Goal: Task Accomplishment & Management: Manage account settings

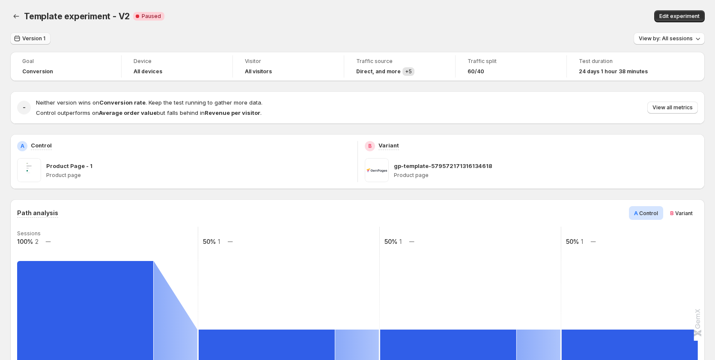
drag, startPoint x: 31, startPoint y: 37, endPoint x: 37, endPoint y: 41, distance: 7.7
click at [31, 37] on span "Version 1" at bounding box center [33, 38] width 23 height 7
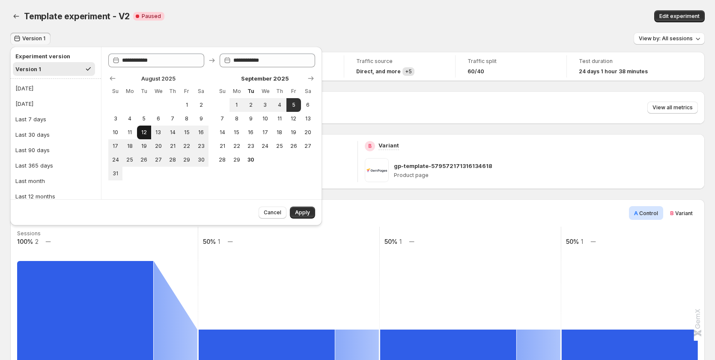
click at [146, 130] on span "12" at bounding box center [143, 132] width 7 height 7
click at [300, 103] on button "5" at bounding box center [294, 105] width 14 height 14
type input "**********"
click at [298, 209] on button "Apply" at bounding box center [302, 212] width 25 height 12
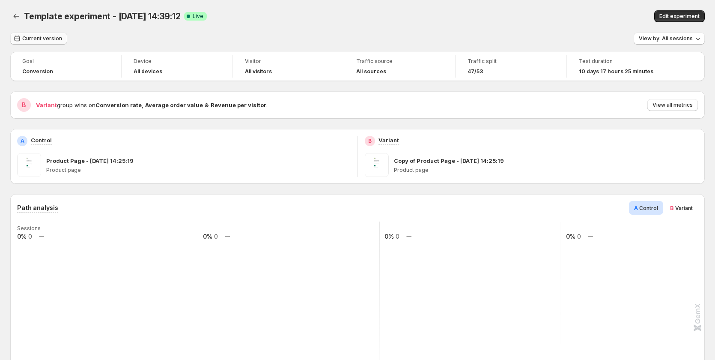
drag, startPoint x: 45, startPoint y: 54, endPoint x: 43, endPoint y: 42, distance: 11.6
click at [38, 40] on span "Current version" at bounding box center [42, 38] width 40 height 7
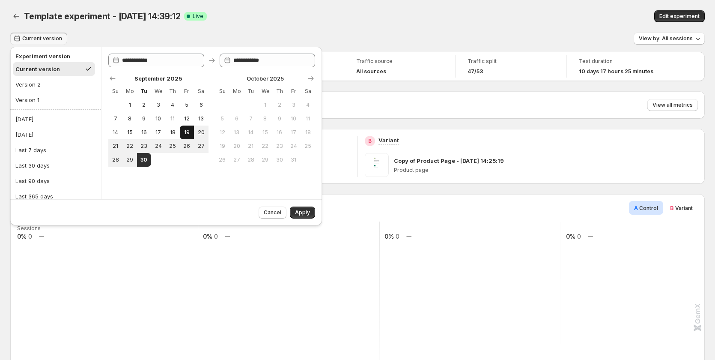
click at [184, 132] on span "19" at bounding box center [186, 132] width 7 height 7
click at [145, 161] on span "30" at bounding box center [143, 159] width 7 height 7
type input "**********"
click at [299, 215] on span "Apply" at bounding box center [302, 212] width 15 height 7
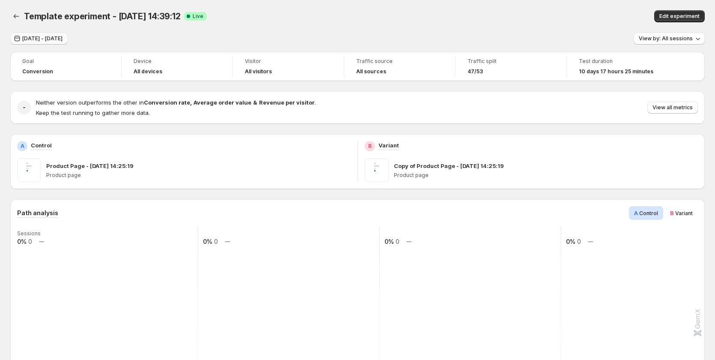
click at [36, 33] on button "Sep 19, 2025 - Sep 30, 2025" at bounding box center [38, 39] width 57 height 12
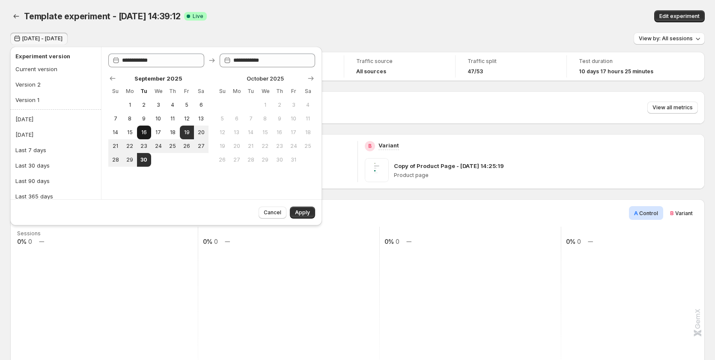
click at [142, 131] on span "16" at bounding box center [143, 132] width 7 height 7
type input "**********"
click at [146, 158] on span "30" at bounding box center [143, 159] width 7 height 7
type input "**********"
click at [298, 207] on button "Apply" at bounding box center [302, 212] width 25 height 12
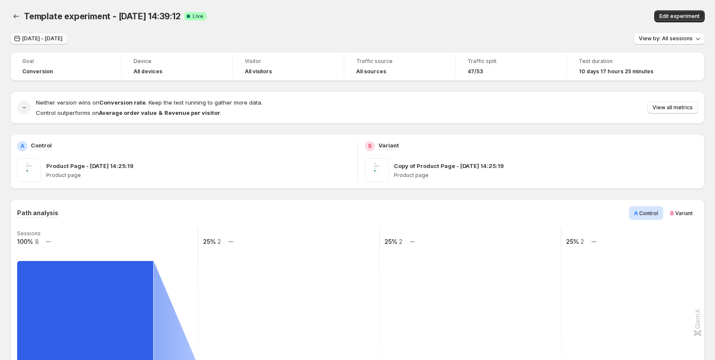
click at [44, 39] on span "Sep 16, 2025 - Sep 30, 2025" at bounding box center [42, 38] width 40 height 7
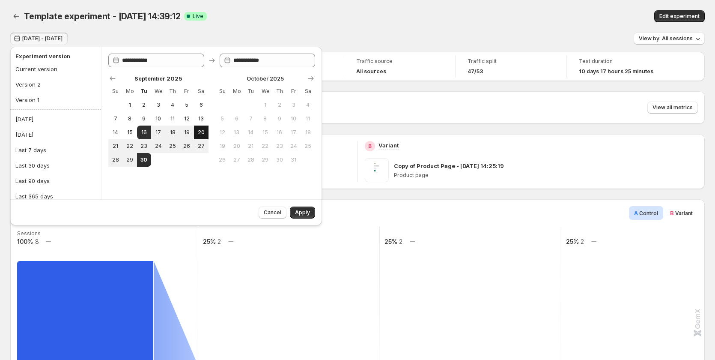
click at [201, 133] on span "20" at bounding box center [200, 132] width 7 height 7
type input "**********"
click at [150, 160] on button "30" at bounding box center [144, 160] width 14 height 14
type input "**********"
click at [299, 211] on span "Apply" at bounding box center [302, 212] width 15 height 7
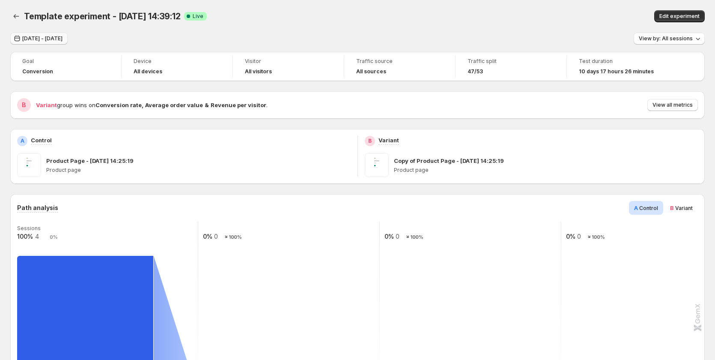
click at [51, 35] on button "Sep 20, 2025 - Sep 30, 2025" at bounding box center [38, 39] width 57 height 12
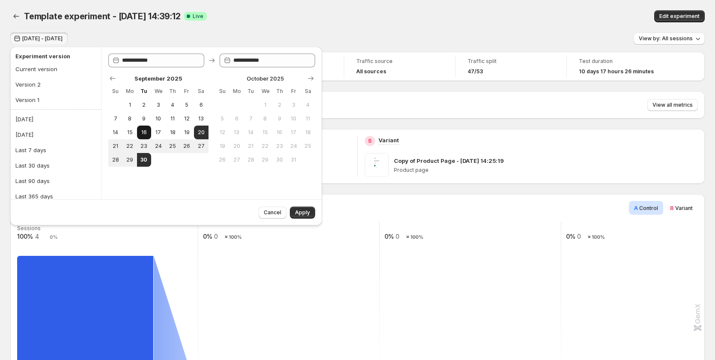
click at [143, 132] on span "16" at bounding box center [143, 132] width 7 height 7
type input "**********"
click at [187, 131] on span "19" at bounding box center [186, 132] width 7 height 7
type input "**********"
click at [167, 132] on button "18" at bounding box center [172, 133] width 14 height 14
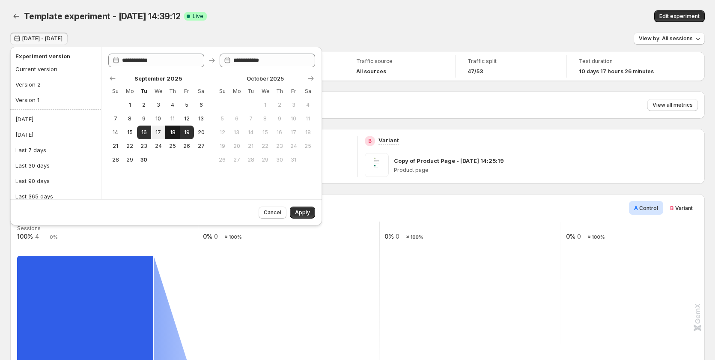
type input "**********"
click at [198, 136] on button "20" at bounding box center [201, 133] width 14 height 14
type input "**********"
click at [304, 213] on span "Apply" at bounding box center [302, 212] width 15 height 7
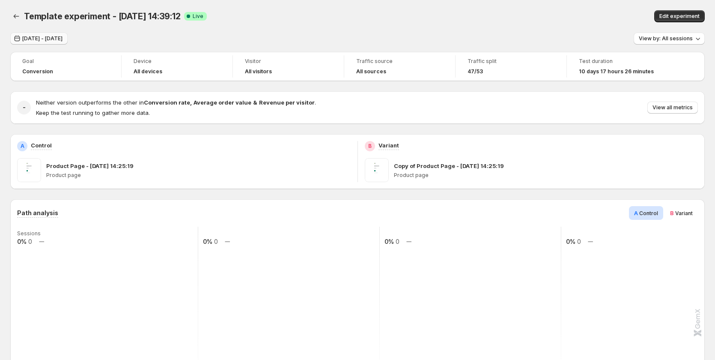
click at [56, 39] on span "Sep 18, 2025 - Sep 20, 2025" at bounding box center [42, 38] width 40 height 7
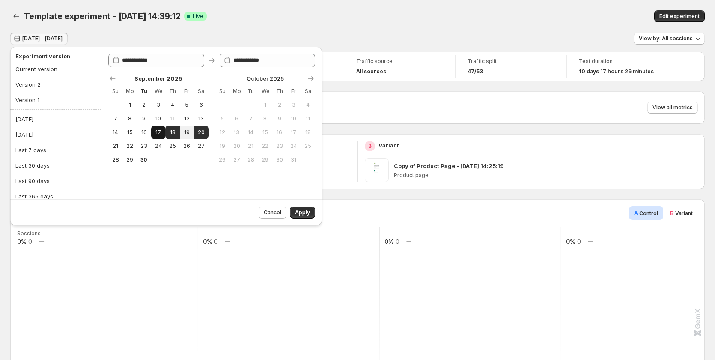
click at [155, 137] on button "17" at bounding box center [158, 133] width 14 height 14
type input "**********"
click at [197, 137] on button "20" at bounding box center [201, 133] width 14 height 14
type input "**********"
click at [293, 210] on button "Apply" at bounding box center [302, 212] width 25 height 12
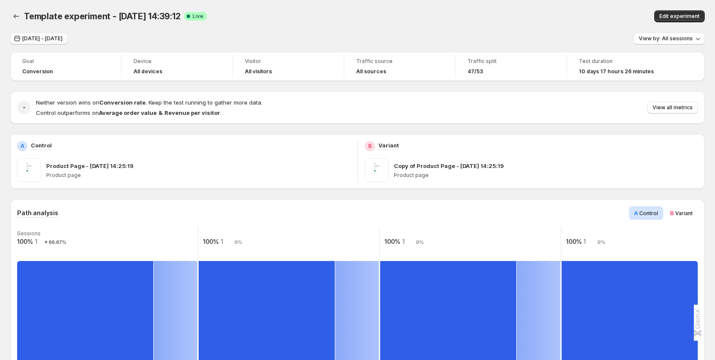
click at [63, 38] on span "Sep 17, 2025 - Sep 20, 2025" at bounding box center [42, 38] width 40 height 7
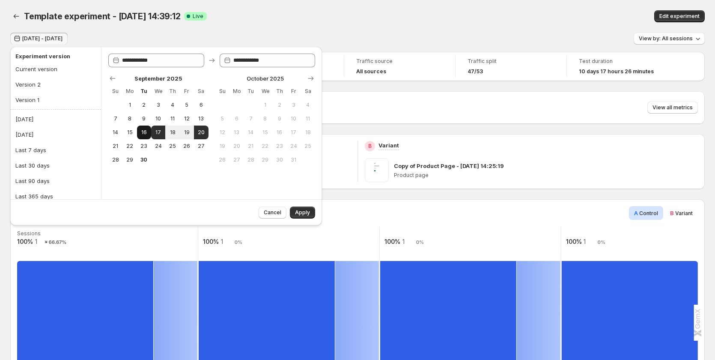
click at [144, 131] on span "16" at bounding box center [143, 132] width 7 height 7
type input "**********"
click at [146, 149] on span "23" at bounding box center [143, 146] width 7 height 7
type input "**********"
drag, startPoint x: 307, startPoint y: 208, endPoint x: 415, endPoint y: 221, distance: 109.2
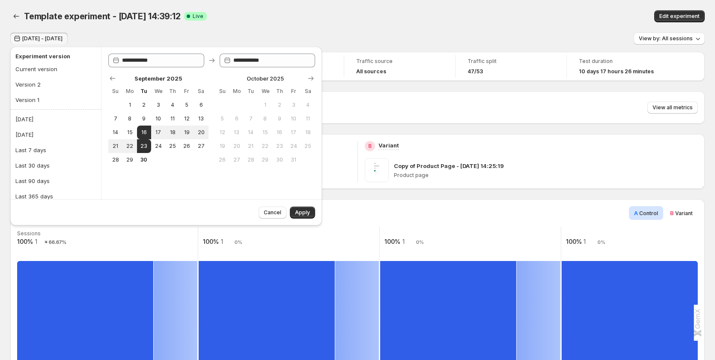
click at [307, 208] on button "Apply" at bounding box center [302, 212] width 25 height 12
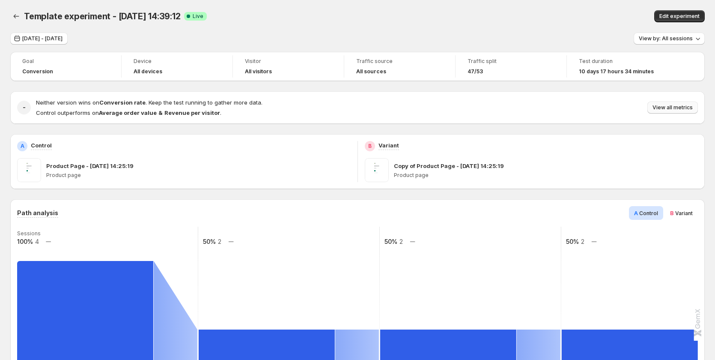
click at [669, 110] on span "View all metrics" at bounding box center [673, 107] width 40 height 7
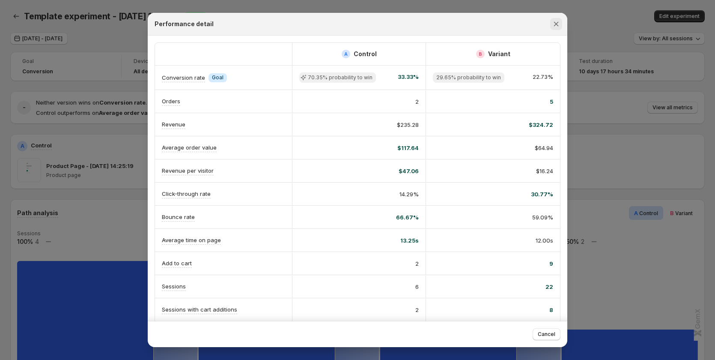
click at [557, 24] on icon "Close" at bounding box center [556, 24] width 5 height 5
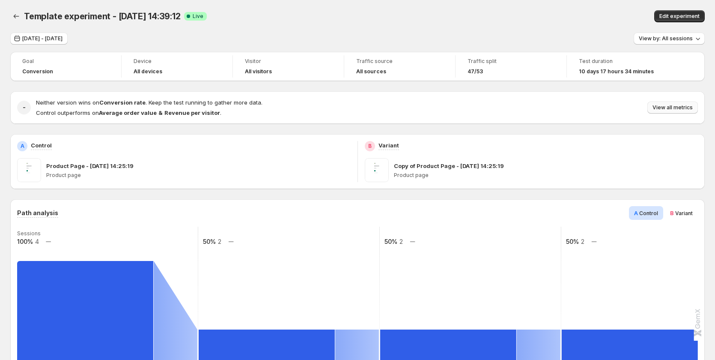
click at [671, 110] on span "View all metrics" at bounding box center [673, 107] width 40 height 7
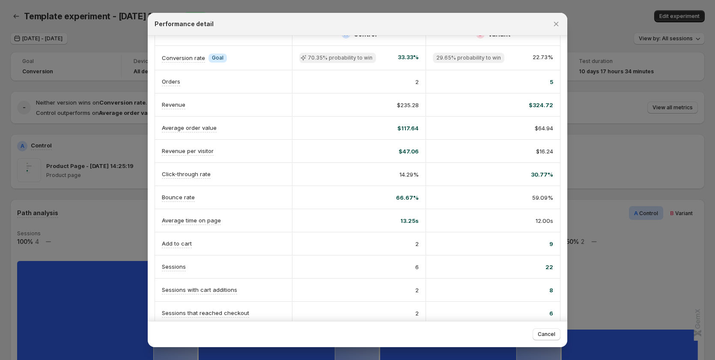
scroll to position [14, 0]
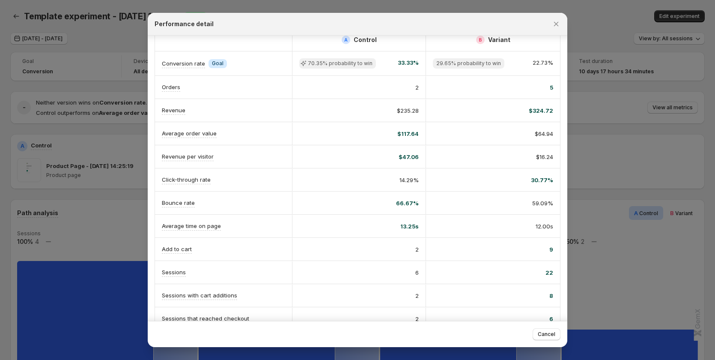
click at [610, 150] on div at bounding box center [357, 180] width 715 height 360
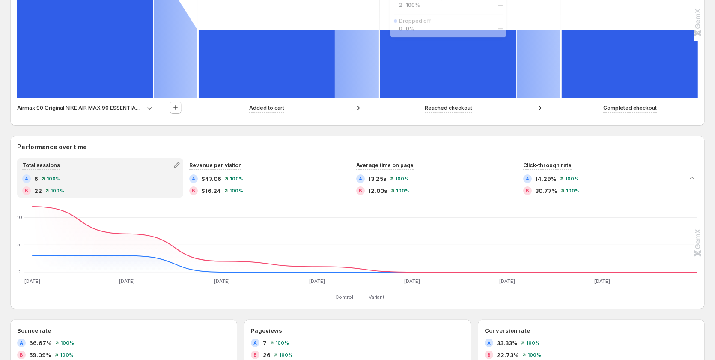
scroll to position [386, 0]
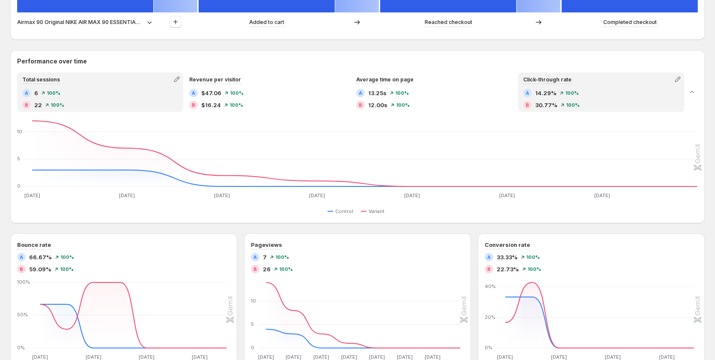
click at [577, 82] on div "Click-through rate" at bounding box center [601, 79] width 164 height 12
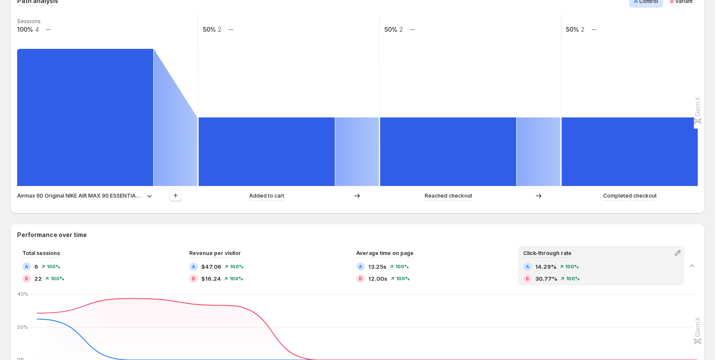
scroll to position [214, 0]
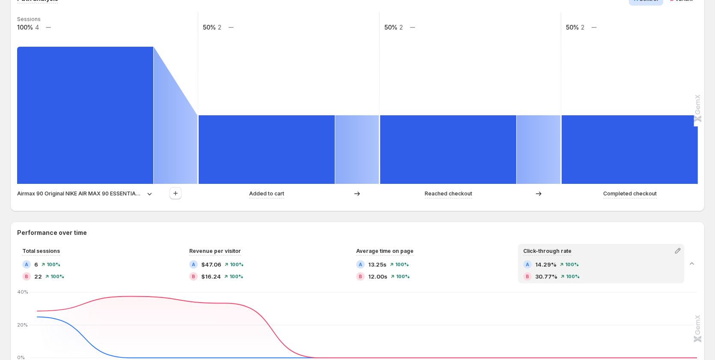
click at [74, 192] on p "Airmax 90 Original NIKE AIR MAX 90 ESSENTIAL men's Running Shoes Sport Outdoor …" at bounding box center [80, 193] width 126 height 9
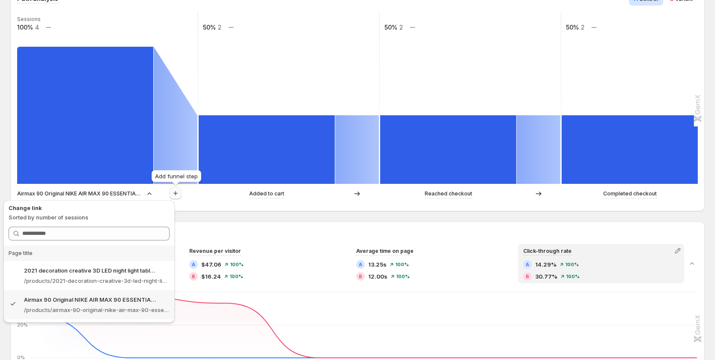
click at [180, 192] on icon "button" at bounding box center [175, 193] width 9 height 9
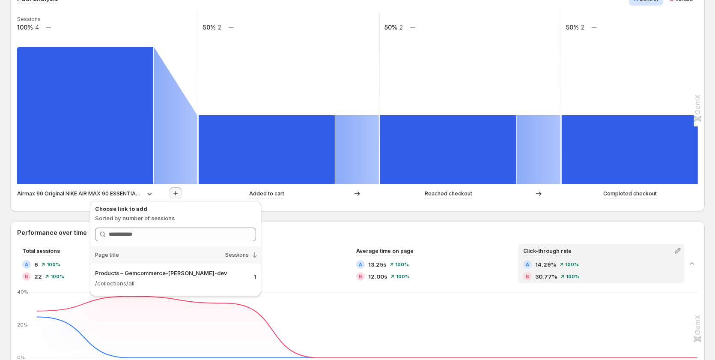
click at [244, 84] on rect at bounding box center [289, 97] width 182 height 171
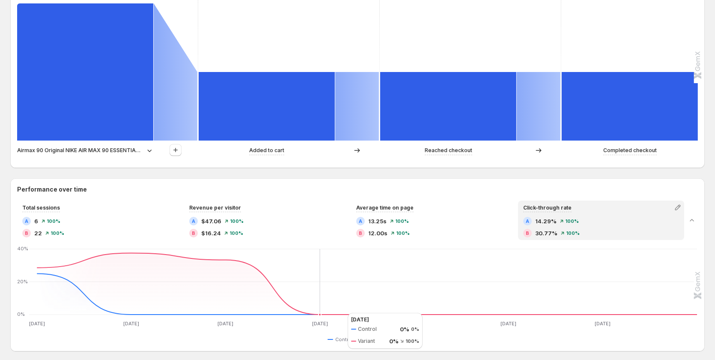
scroll to position [257, 0]
click at [105, 149] on p "Airmax 90 Original NIKE AIR MAX 90 ESSENTIAL men's Running Shoes Sport Outdoor …" at bounding box center [80, 150] width 126 height 9
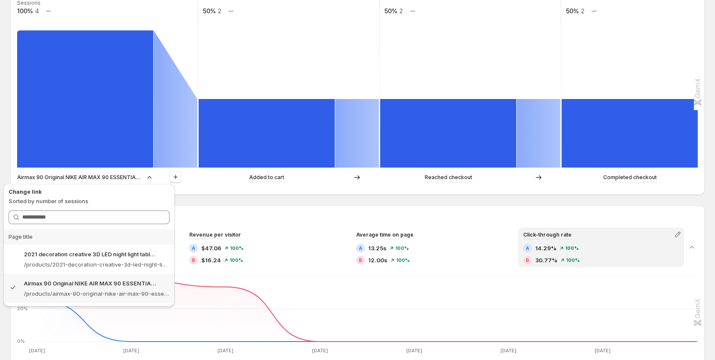
scroll to position [171, 0]
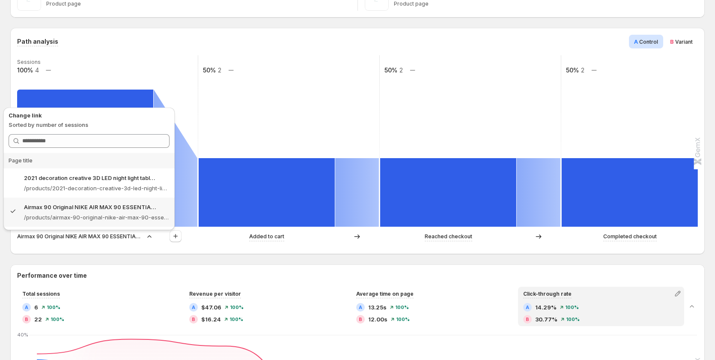
click at [95, 243] on div "Airmax 90 Original NIKE AIR MAX 90 ESSENTIAL men's Running Shoes Sport Outdoor …" at bounding box center [356, 238] width 679 height 17
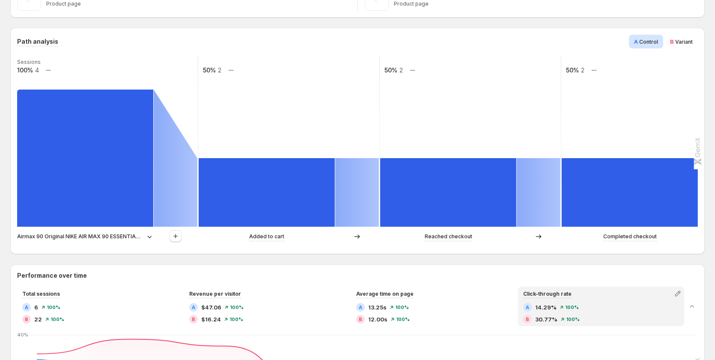
click at [94, 236] on p "Airmax 90 Original NIKE AIR MAX 90 ESSENTIAL men's Running Shoes Sport Outdoor …" at bounding box center [80, 236] width 126 height 9
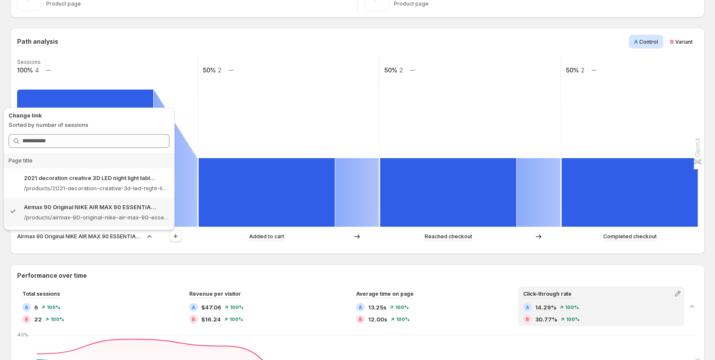
click at [100, 246] on div "Airmax 90 Original NIKE AIR MAX 90 ESSENTIAL men's Running Shoes Sport Outdoor …" at bounding box center [356, 238] width 679 height 17
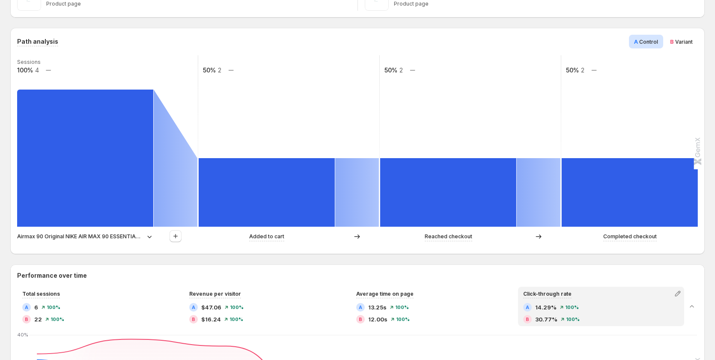
click at [87, 234] on p "Airmax 90 Original NIKE AIR MAX 90 ESSENTIAL men's Running Shoes Sport Outdoor …" at bounding box center [80, 236] width 126 height 9
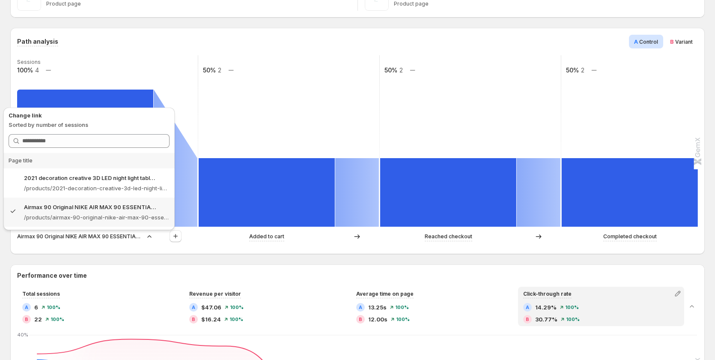
click at [89, 251] on div "Path analysis A Control B Variant Sessions 100% 4 50% 2 50% 2 50% 2 Airmax 90 O…" at bounding box center [357, 141] width 695 height 226
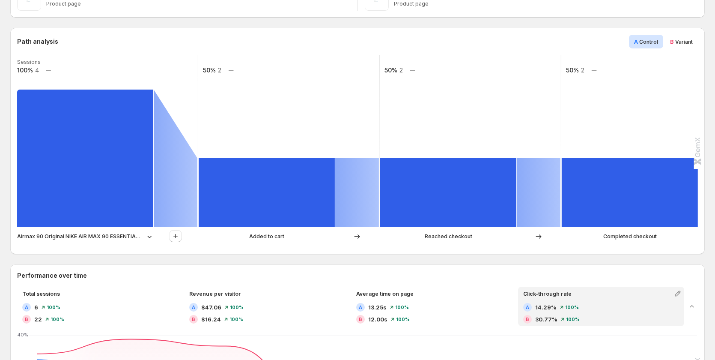
click at [87, 237] on p "Airmax 90 Original NIKE AIR MAX 90 ESSENTIAL men's Running Shoes Sport Outdoor …" at bounding box center [80, 236] width 126 height 9
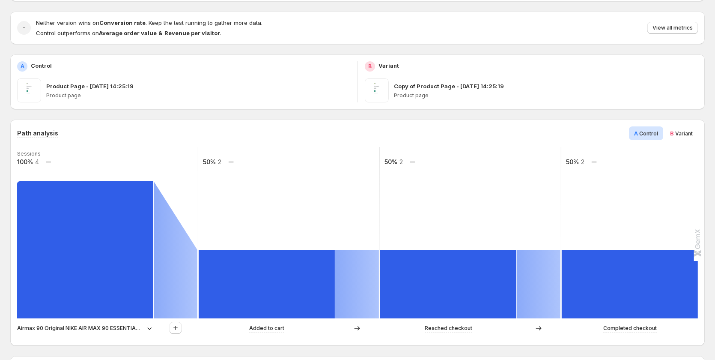
scroll to position [129, 0]
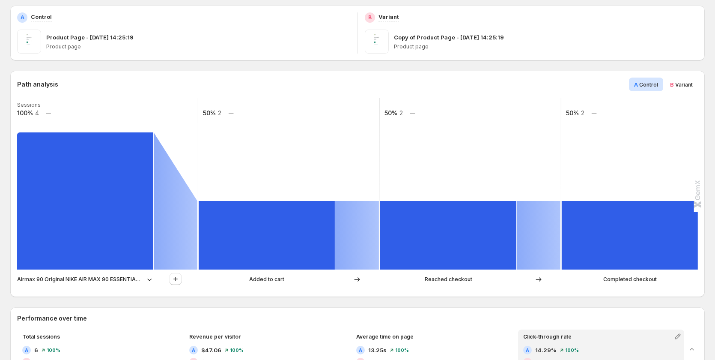
click at [133, 279] on p "Airmax 90 Original NIKE AIR MAX 90 ESSENTIAL men's Running Shoes Sport Outdoor …" at bounding box center [80, 279] width 126 height 9
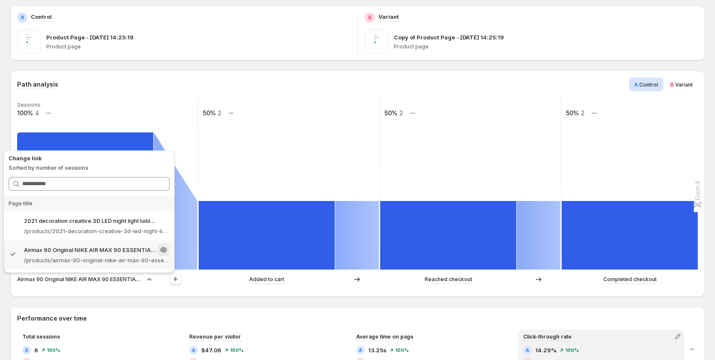
click at [123, 256] on p "/products/airmax-90-original-nike-air-max-90-essential-mens-running-shoes-sport…" at bounding box center [97, 260] width 146 height 9
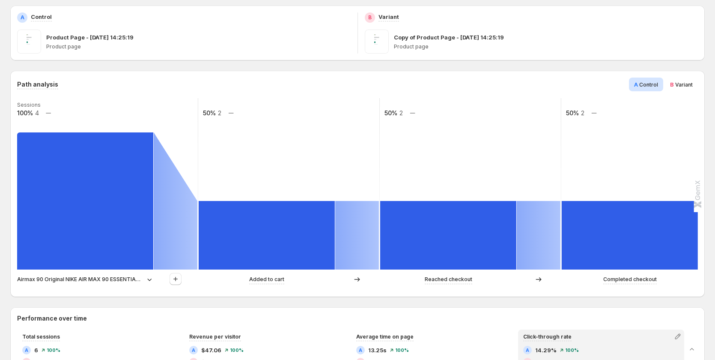
click at [143, 285] on div "Airmax 90 Original NIKE AIR MAX 90 ESSENTIAL men's Running Shoes Sport Outdoor …" at bounding box center [107, 279] width 181 height 13
click at [144, 280] on div "Airmax 90 Original NIKE AIR MAX 90 ESSENTIAL men's Running Shoes Sport Outdoor …" at bounding box center [85, 279] width 137 height 9
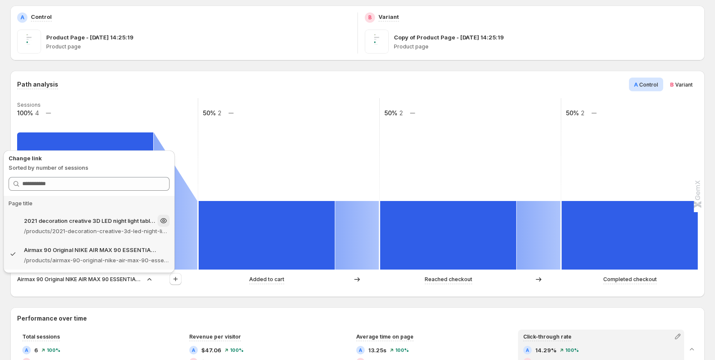
click at [132, 223] on p "2021 decoration creative 3D LED night light table lamp children bedroom child g…" at bounding box center [90, 220] width 132 height 9
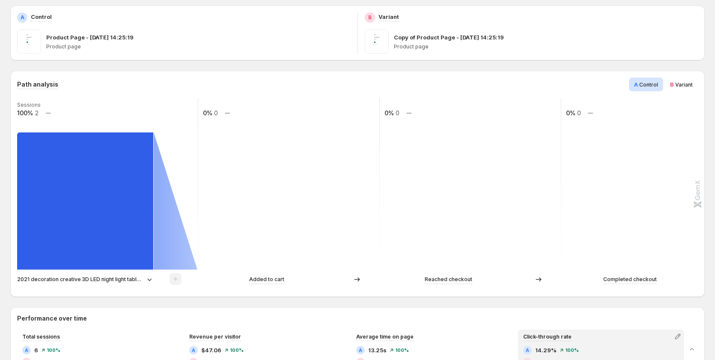
click at [689, 83] on span "Variant" at bounding box center [684, 84] width 18 height 6
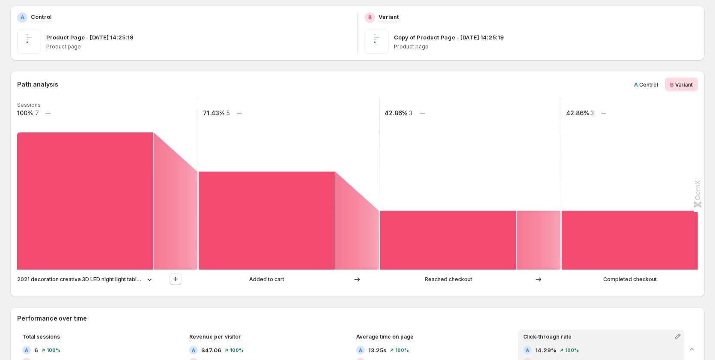
click at [125, 277] on p "2021 decoration creative 3D LED night light table lamp children bedroom child g…" at bounding box center [80, 279] width 126 height 9
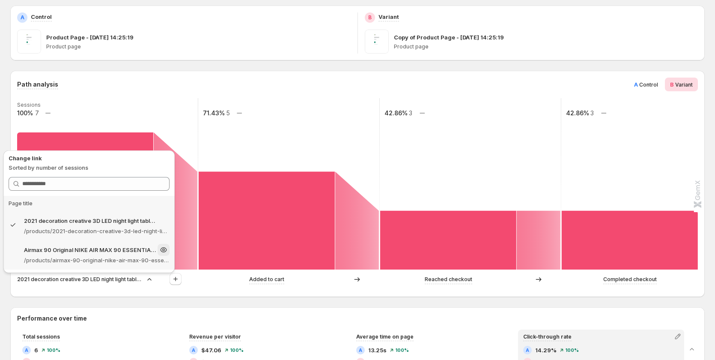
click at [102, 257] on p "/products/airmax-90-original-nike-air-max-90-essential-mens-running-shoes-sport…" at bounding box center [97, 260] width 146 height 9
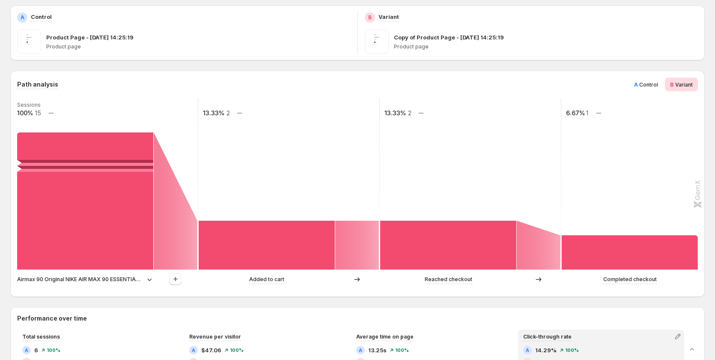
click at [106, 280] on p "Airmax 90 Original NIKE AIR MAX 90 ESSENTIAL men's Running Shoes Sport Outdoor …" at bounding box center [80, 279] width 126 height 9
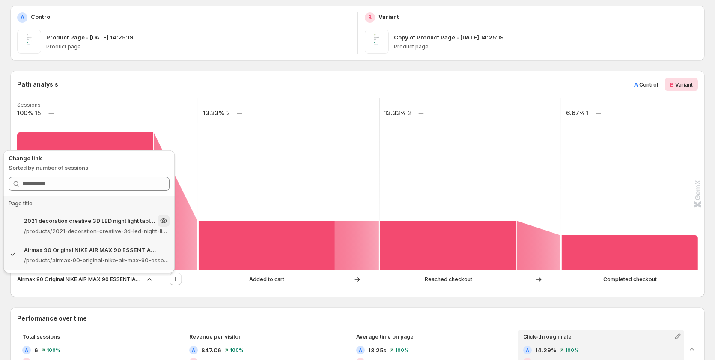
click at [117, 230] on p "/products/2021-decoration-creative-3d-led-night-light-table-lamp-children-bedro…" at bounding box center [97, 231] width 146 height 9
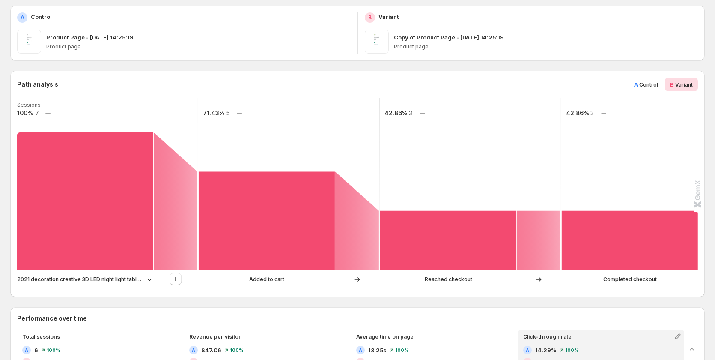
click at [108, 273] on div "2021 decoration creative 3D LED night light table lamp children bedroom child g…" at bounding box center [107, 279] width 181 height 13
click at [107, 278] on p "2021 decoration creative 3D LED night light table lamp children bedroom child g…" at bounding box center [80, 279] width 126 height 9
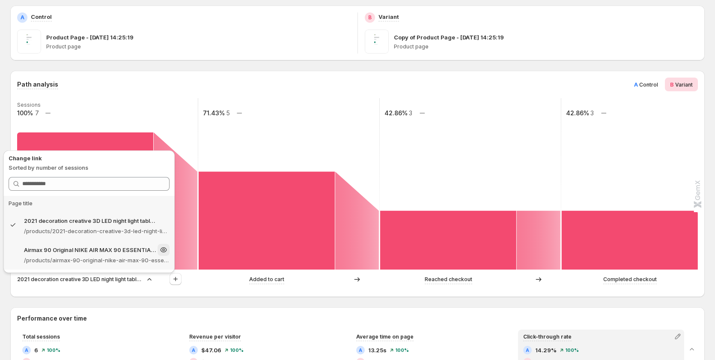
click at [101, 259] on p "/products/airmax-90-original-nike-air-max-90-essential-mens-running-shoes-sport…" at bounding box center [97, 260] width 146 height 9
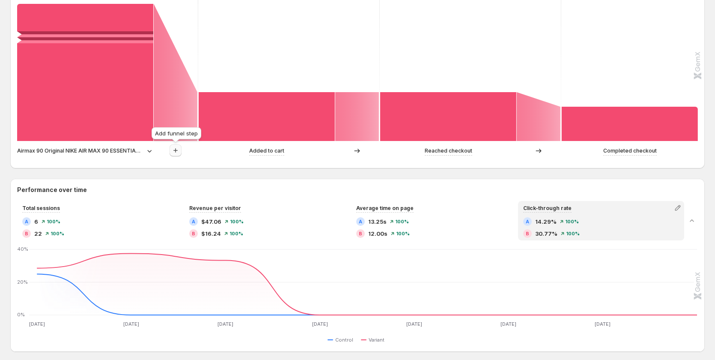
scroll to position [214, 0]
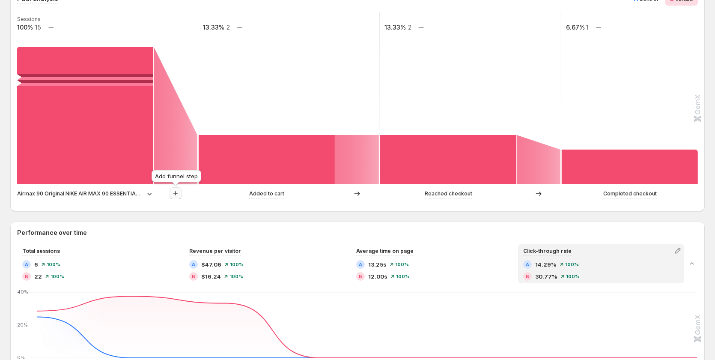
click at [180, 194] on icon "button" at bounding box center [175, 193] width 9 height 9
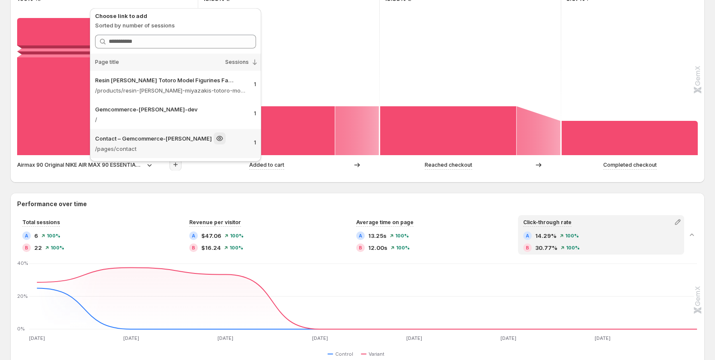
scroll to position [257, 0]
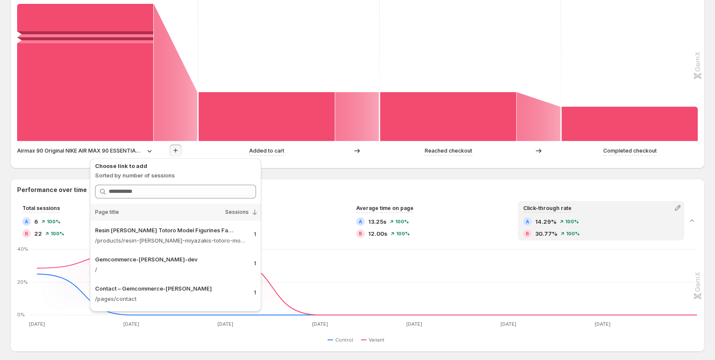
click at [302, 164] on div "Path analysis A Control B Variant Sessions 100% 15 13.33% 2 13.33% 2 6.67% 1 Ai…" at bounding box center [357, 55] width 695 height 226
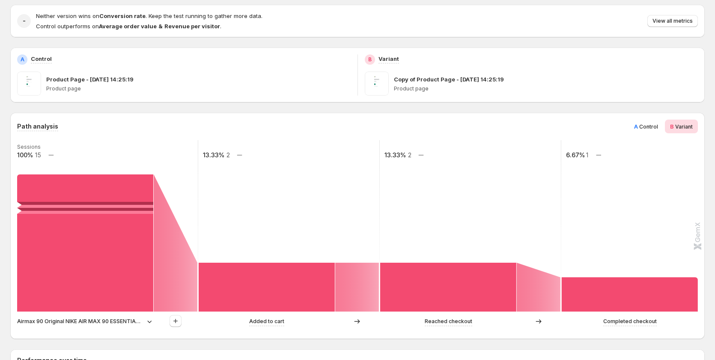
scroll to position [86, 0]
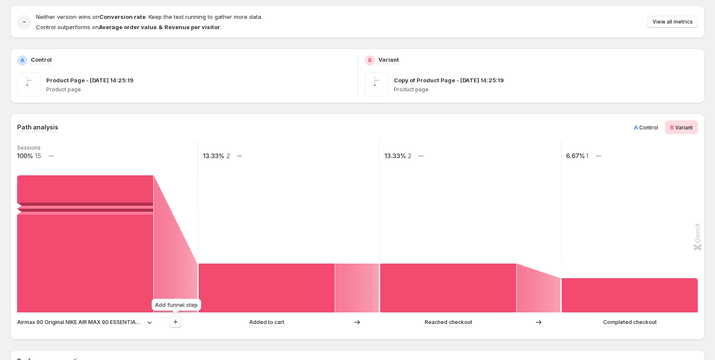
click at [177, 320] on icon "button" at bounding box center [175, 321] width 9 height 9
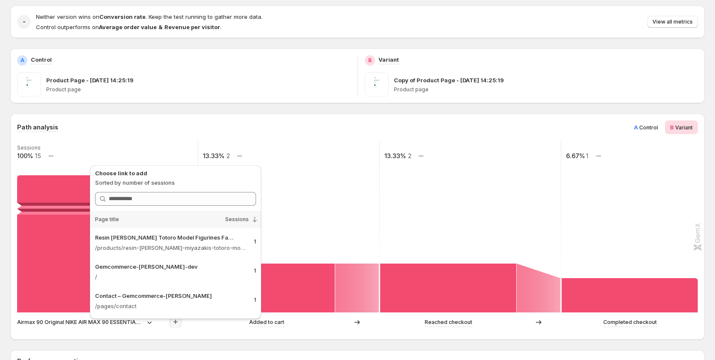
click at [136, 325] on p "Airmax 90 Original NIKE AIR MAX 90 ESSENTIAL men's Running Shoes Sport Outdoor …" at bounding box center [80, 322] width 126 height 9
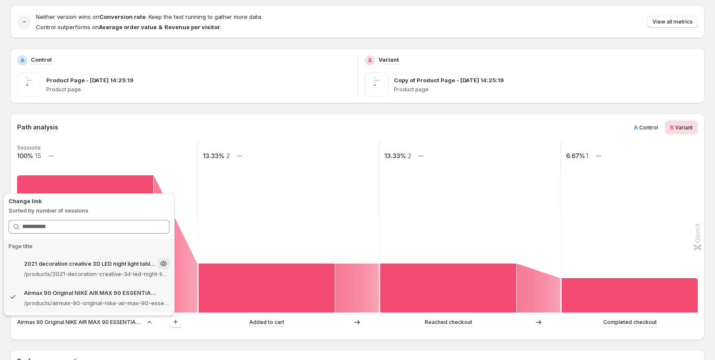
click at [116, 270] on p "/products/2021-decoration-creative-3d-led-night-light-table-lamp-children-bedro…" at bounding box center [97, 273] width 146 height 9
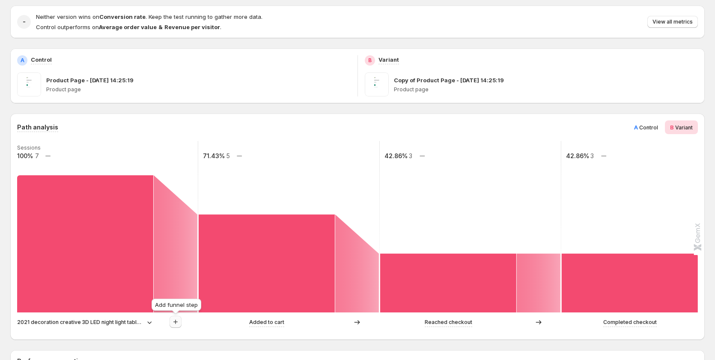
click at [179, 321] on icon "button" at bounding box center [175, 321] width 9 height 9
click at [175, 324] on icon "button" at bounding box center [175, 321] width 9 height 9
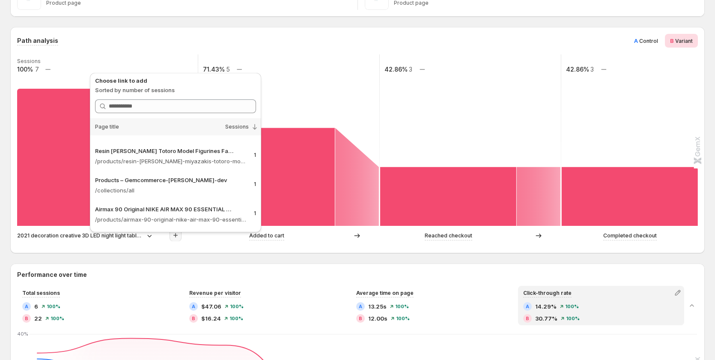
scroll to position [171, 0]
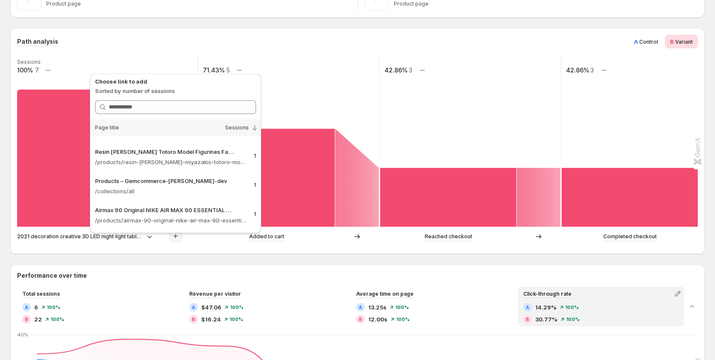
click at [104, 36] on div "Path analysis A Control B Variant" at bounding box center [357, 42] width 681 height 14
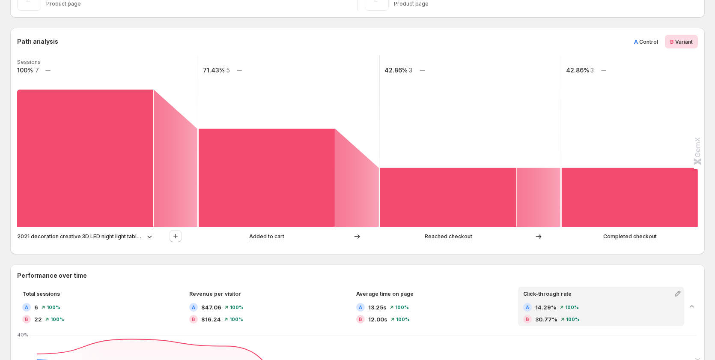
click at [108, 237] on p "2021 decoration creative 3D LED night light table lamp children bedroom child g…" at bounding box center [80, 236] width 126 height 9
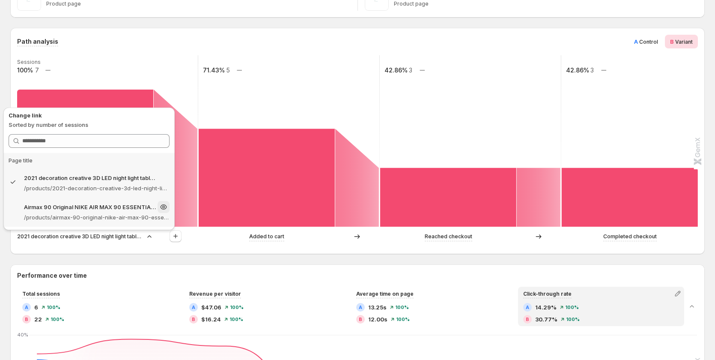
click at [106, 211] on div "Airmax 90 Original NIKE AIR MAX 90 ESSENTIAL men's Running Shoes Sport Outdoor …" at bounding box center [97, 207] width 146 height 12
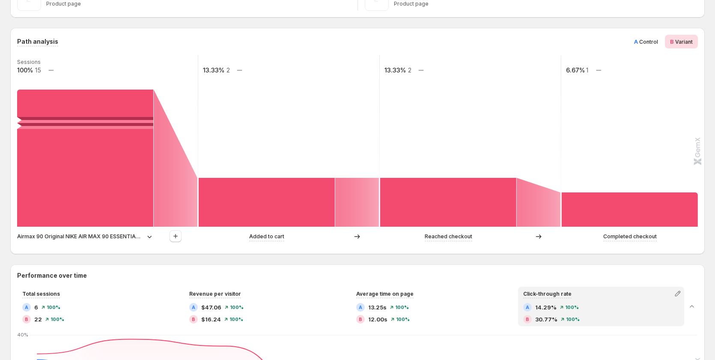
click at [118, 233] on p "Airmax 90 Original NIKE AIR MAX 90 ESSENTIAL men's Running Shoes Sport Outdoor …" at bounding box center [80, 236] width 126 height 9
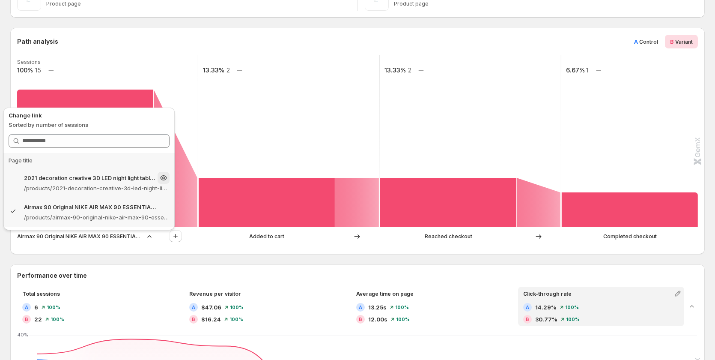
click at [119, 189] on p "/products/2021-decoration-creative-3d-led-night-light-table-lamp-children-bedro…" at bounding box center [97, 188] width 146 height 9
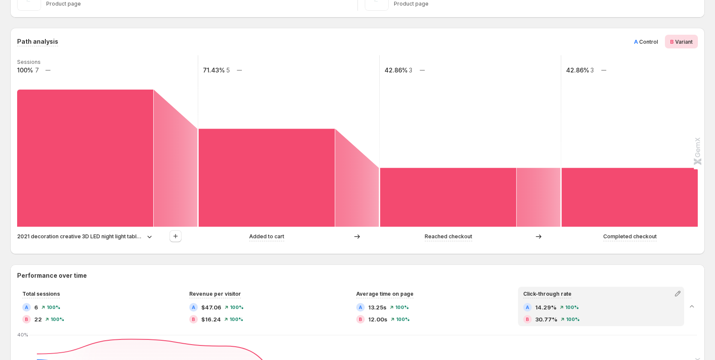
click at [114, 236] on p "2021 decoration creative 3D LED night light table lamp children bedroom child g…" at bounding box center [80, 236] width 126 height 9
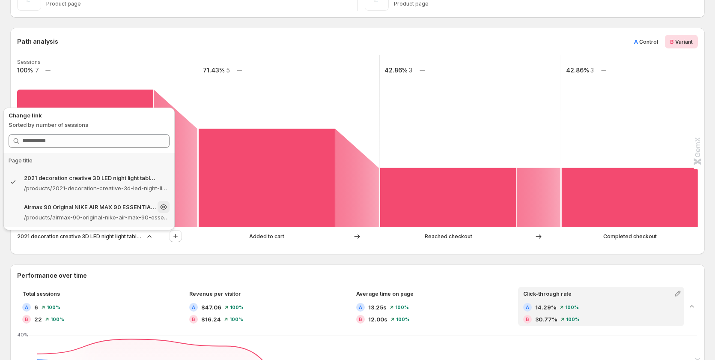
click at [111, 209] on p "Airmax 90 Original NIKE AIR MAX 90 ESSENTIAL men's Running Shoes Sport Outdoor …" at bounding box center [90, 207] width 132 height 9
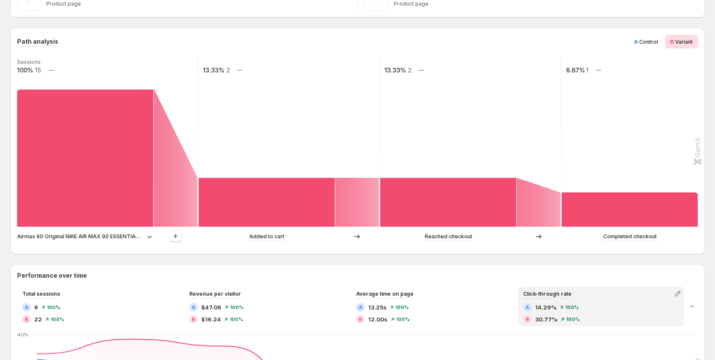
click at [111, 233] on p "Airmax 90 Original NIKE AIR MAX 90 ESSENTIAL men's Running Shoes Sport Outdoor …" at bounding box center [80, 236] width 126 height 9
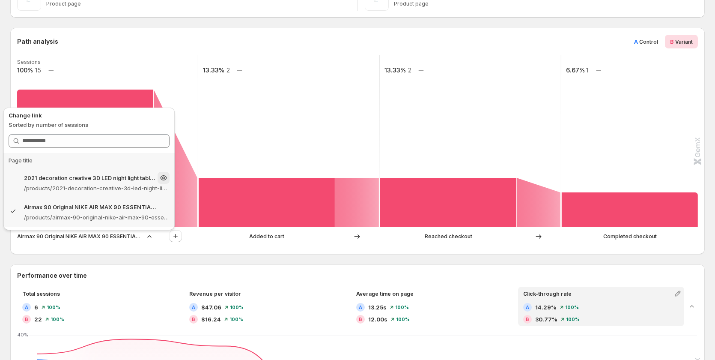
click at [105, 189] on p "/products/2021-decoration-creative-3d-led-night-light-table-lamp-children-bedro…" at bounding box center [97, 188] width 146 height 9
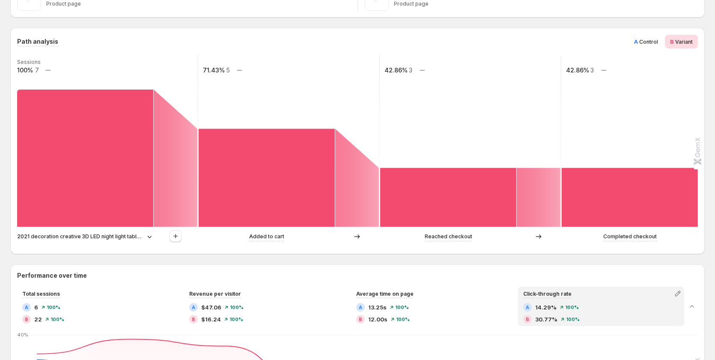
click at [114, 239] on p "2021 decoration creative 3D LED night light table lamp children bedroom child g…" at bounding box center [80, 236] width 126 height 9
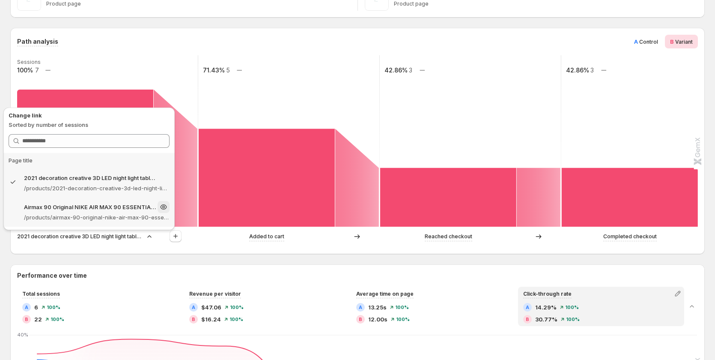
click at [78, 209] on p "Airmax 90 Original NIKE AIR MAX 90 ESSENTIAL men's Running Shoes Sport Outdoor …" at bounding box center [90, 207] width 132 height 9
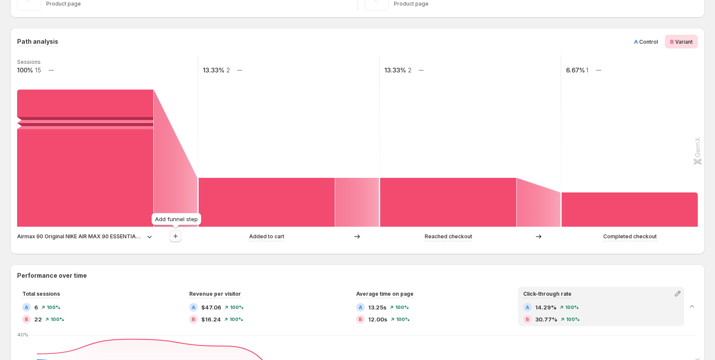
click at [175, 239] on icon "button" at bounding box center [175, 236] width 9 height 9
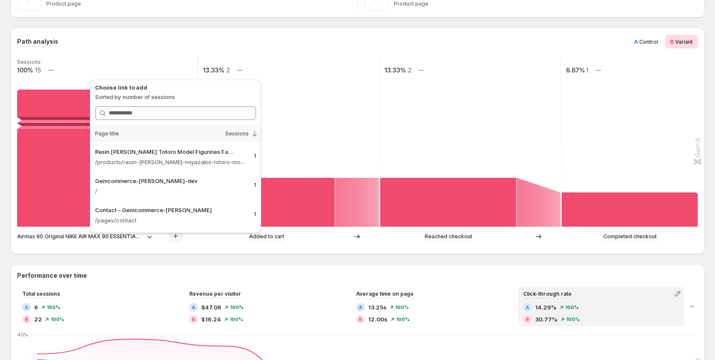
click at [175, 238] on icon "button" at bounding box center [175, 236] width 9 height 9
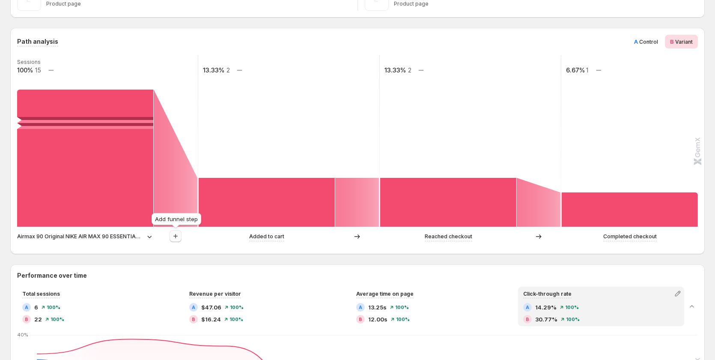
click at [171, 236] on button "button" at bounding box center [176, 236] width 12 height 12
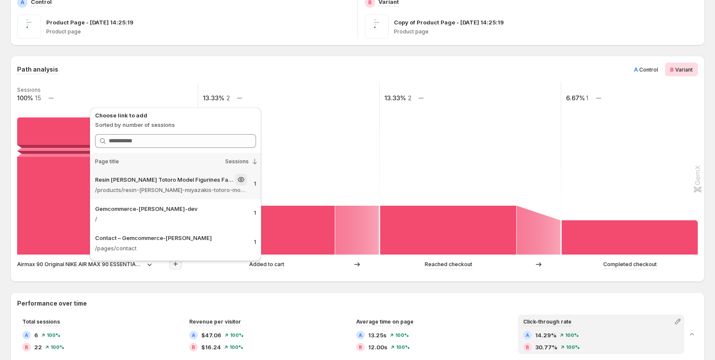
scroll to position [129, 0]
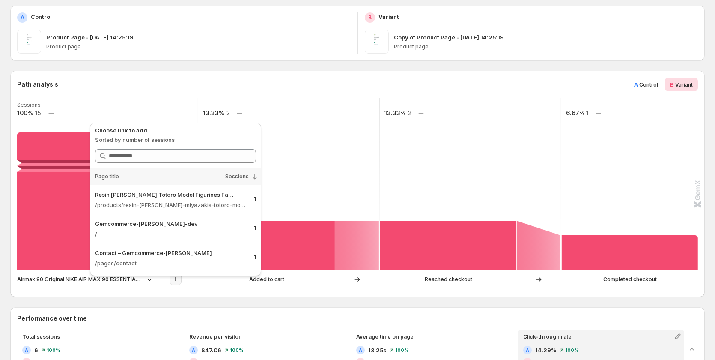
click at [43, 277] on p "Airmax 90 Original NIKE AIR MAX 90 ESSENTIAL men's Running Shoes Sport Outdoor …" at bounding box center [80, 279] width 126 height 9
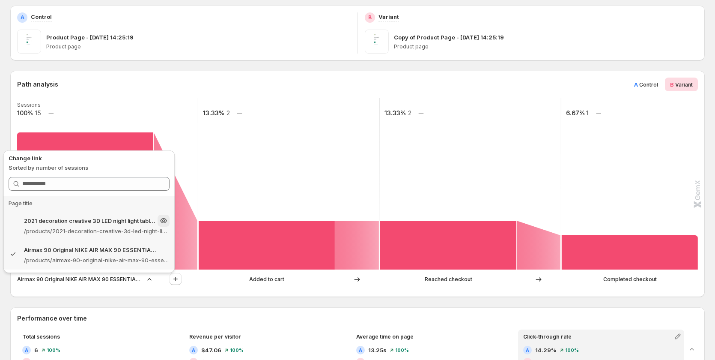
click at [70, 230] on p "/products/2021-decoration-creative-3d-led-night-light-table-lamp-children-bedro…" at bounding box center [97, 231] width 146 height 9
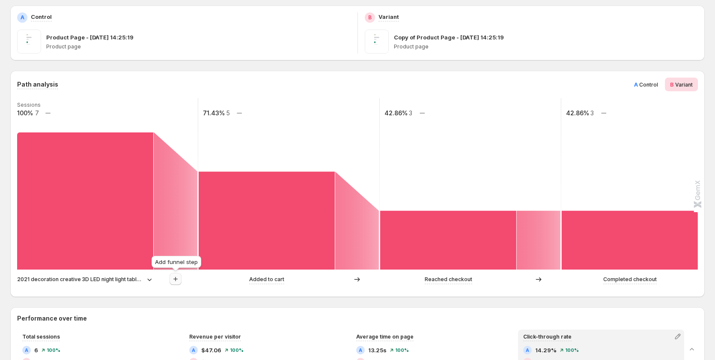
click at [178, 281] on icon "button" at bounding box center [175, 279] width 9 height 9
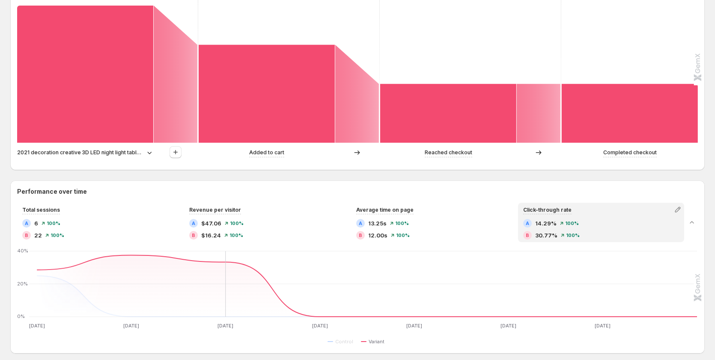
scroll to position [257, 0]
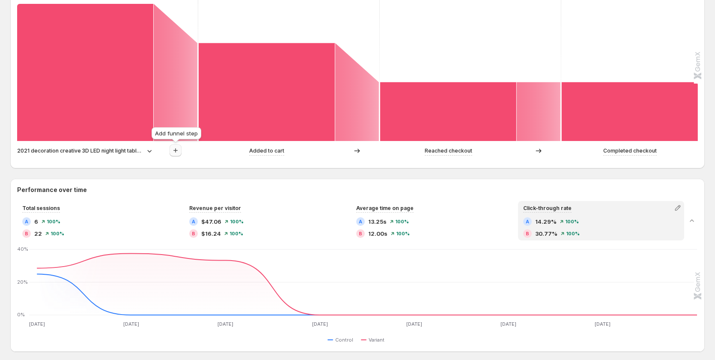
click at [176, 152] on icon "button" at bounding box center [175, 150] width 4 height 4
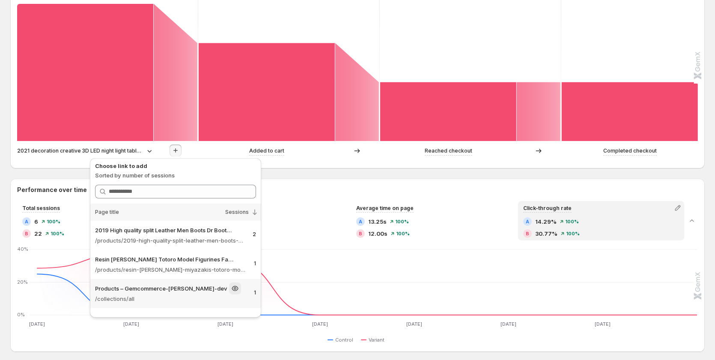
scroll to position [23, 0]
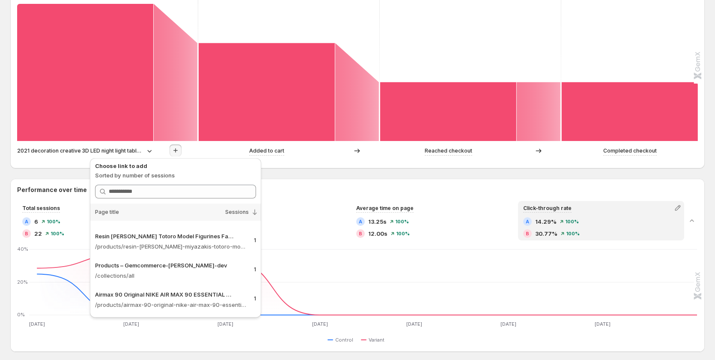
click at [133, 153] on p "2021 decoration creative 3D LED night light table lamp children bedroom child g…" at bounding box center [80, 150] width 126 height 9
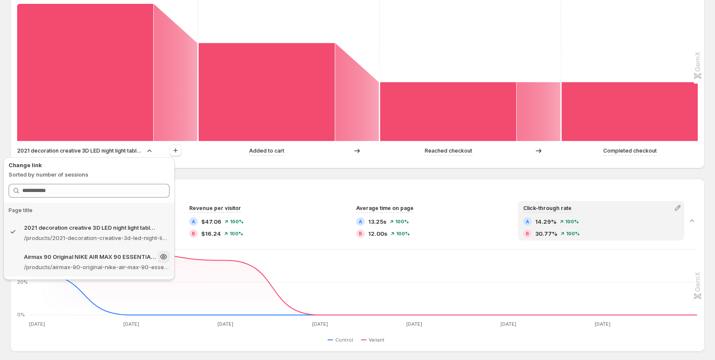
click at [74, 264] on p "/products/airmax-90-original-nike-air-max-90-essential-mens-running-shoes-sport…" at bounding box center [97, 267] width 146 height 9
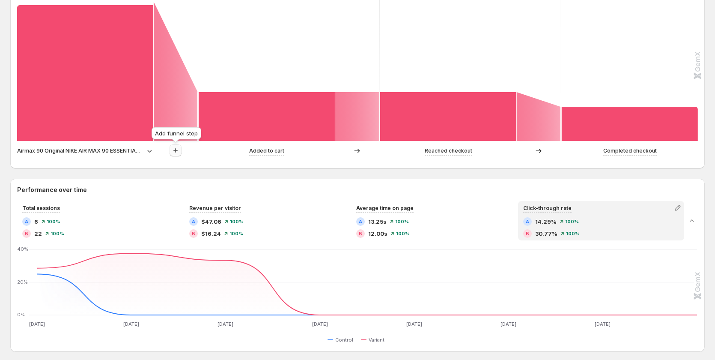
click at [180, 150] on icon "button" at bounding box center [175, 150] width 9 height 9
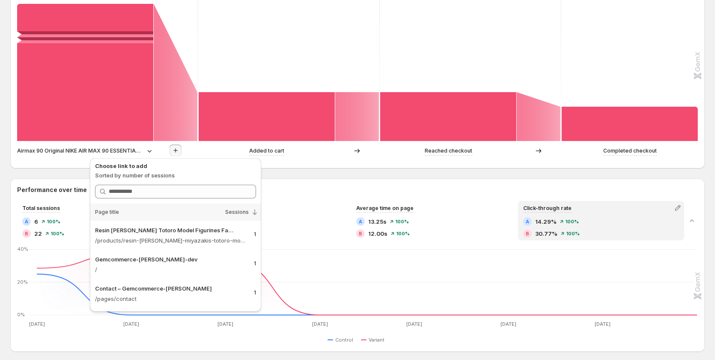
click at [282, 30] on rect at bounding box center [289, 55] width 182 height 171
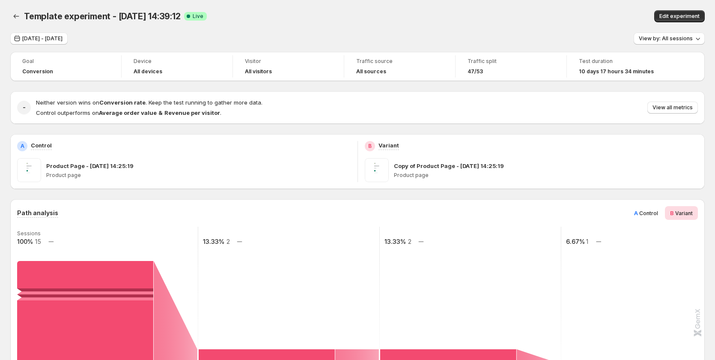
scroll to position [0, 0]
click at [39, 39] on span "Sep 16, 2025 - Sep 23, 2025" at bounding box center [42, 38] width 40 height 7
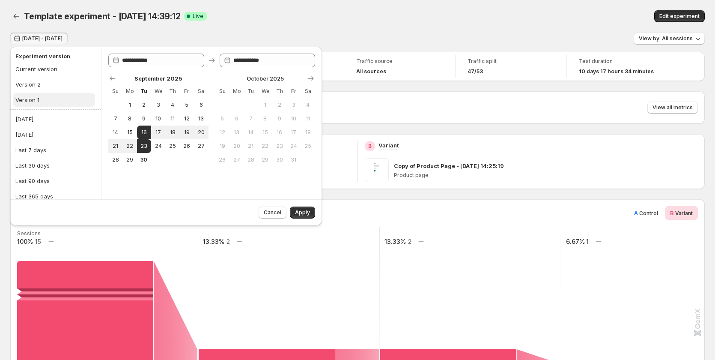
click at [70, 100] on button "Version 1" at bounding box center [54, 100] width 82 height 14
type input "**********"
click at [68, 86] on button "Version 2" at bounding box center [54, 85] width 82 height 14
type input "**********"
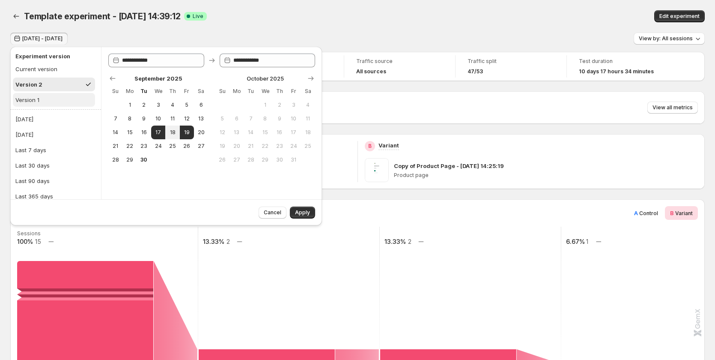
click at [63, 96] on button "Version 1" at bounding box center [54, 100] width 82 height 14
type input "**********"
click at [66, 85] on button "Version 2" at bounding box center [54, 85] width 82 height 14
type input "**********"
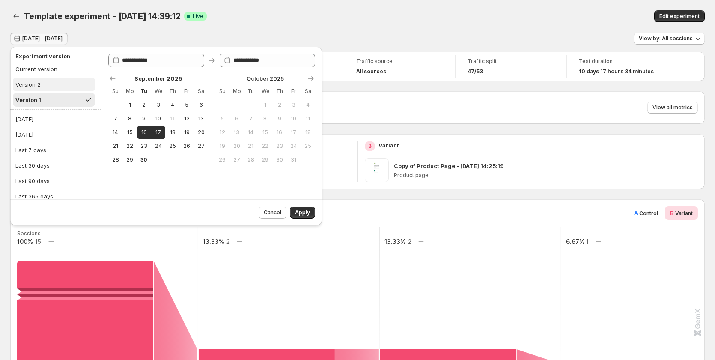
type input "**********"
click at [54, 98] on button "Version 1" at bounding box center [54, 100] width 82 height 14
type input "**********"
click at [56, 79] on button "Version 2" at bounding box center [54, 85] width 82 height 14
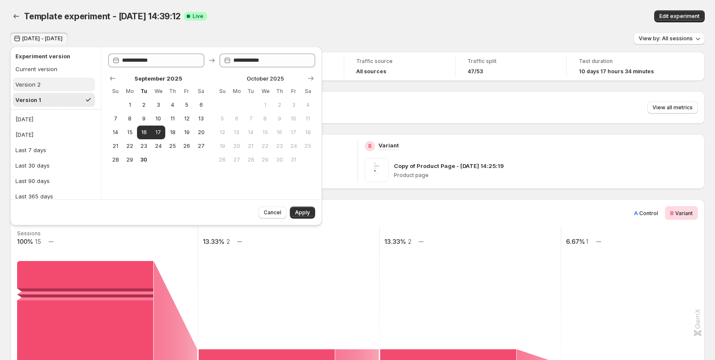
type input "**********"
click at [45, 101] on button "Version 1" at bounding box center [54, 100] width 82 height 14
type input "**********"
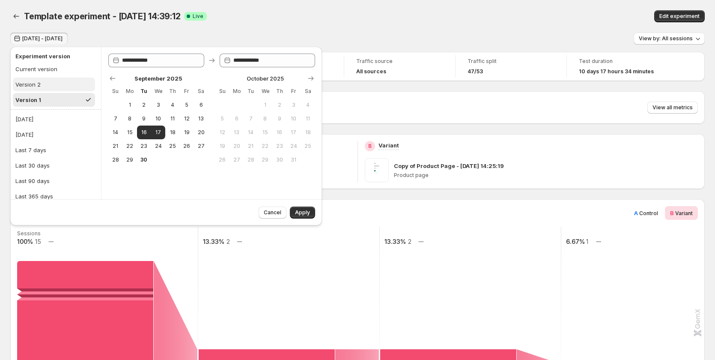
click at [51, 80] on button "Version 2" at bounding box center [54, 85] width 82 height 14
type input "**********"
click at [50, 100] on button "Version 1" at bounding box center [54, 100] width 82 height 14
type input "**********"
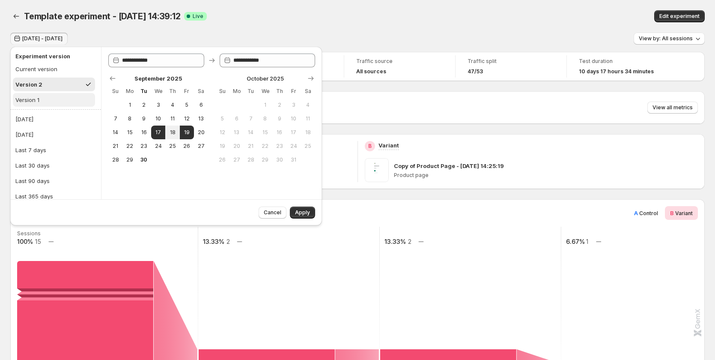
type input "**********"
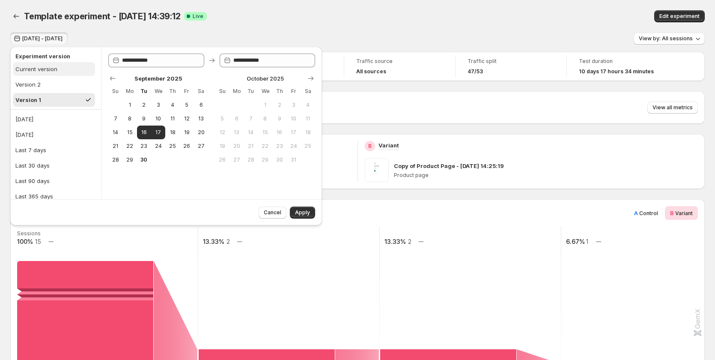
click at [42, 73] on button "Current version" at bounding box center [54, 69] width 82 height 14
type input "**********"
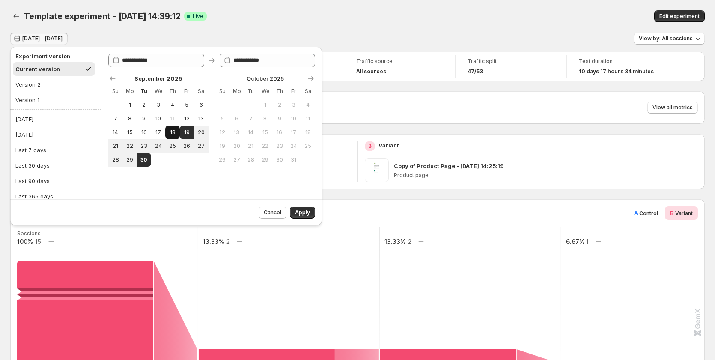
click at [172, 132] on span "18" at bounding box center [172, 132] width 7 height 7
type input "**********"
click at [142, 157] on span "30" at bounding box center [143, 159] width 7 height 7
type input "**********"
click at [305, 210] on span "Apply" at bounding box center [302, 212] width 15 height 7
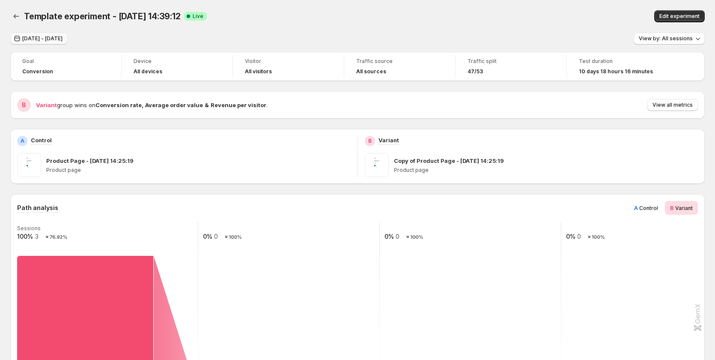
click at [52, 37] on span "Sep 18, 2025 - Sep 30, 2025" at bounding box center [42, 38] width 40 height 7
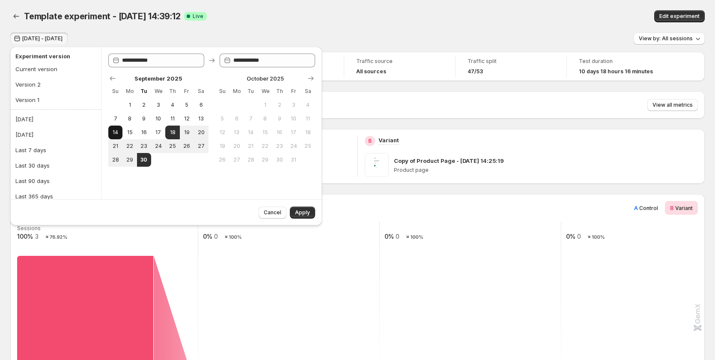
click at [119, 132] on span "14" at bounding box center [115, 132] width 7 height 7
type input "**********"
click at [173, 131] on span "18" at bounding box center [172, 132] width 7 height 7
type input "**********"
click at [296, 211] on span "Apply" at bounding box center [302, 212] width 15 height 7
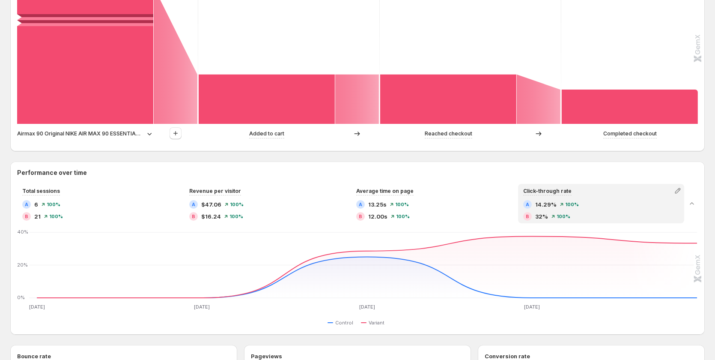
scroll to position [206, 0]
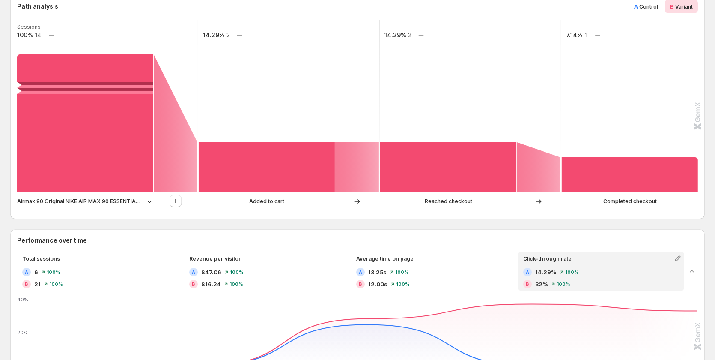
click at [140, 201] on p "Airmax 90 Original NIKE AIR MAX 90 ESSENTIAL men's Running Shoes Sport Outdoor …" at bounding box center [80, 201] width 126 height 9
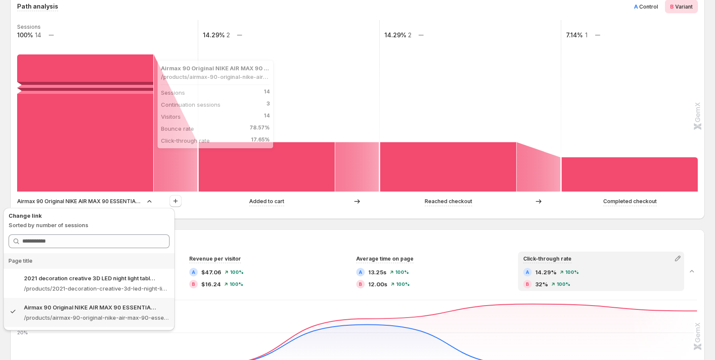
click at [78, 129] on rect at bounding box center [85, 122] width 136 height 137
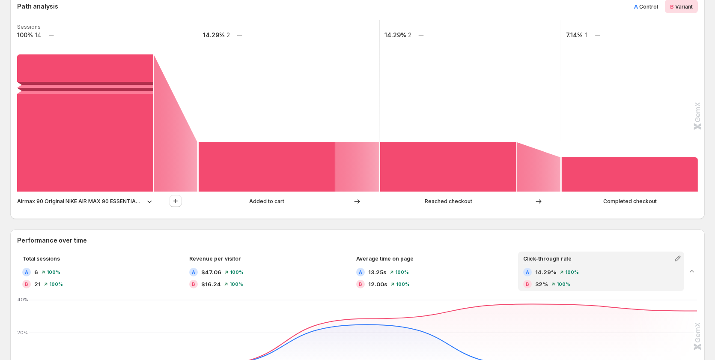
click at [113, 202] on p "Airmax 90 Original NIKE AIR MAX 90 ESSENTIAL men's Running Shoes Sport Outdoor …" at bounding box center [80, 201] width 126 height 9
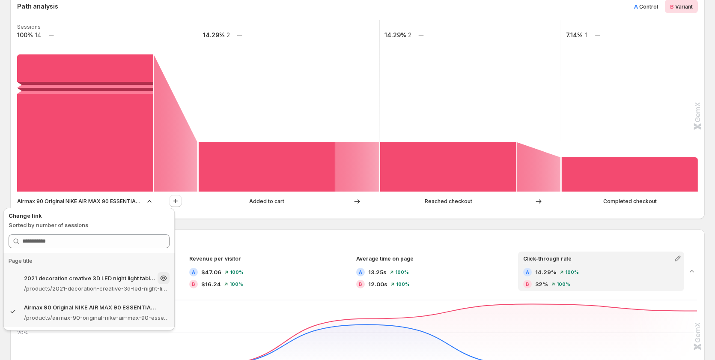
click at [97, 281] on p "2021 decoration creative 3D LED night light table lamp children bedroom child g…" at bounding box center [90, 278] width 132 height 9
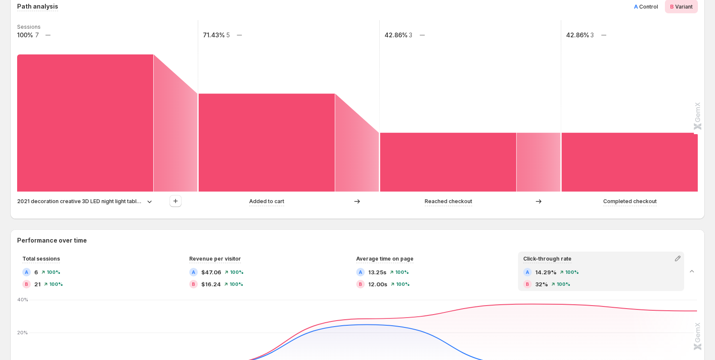
click at [119, 198] on p "2021 decoration creative 3D LED night light table lamp children bedroom child g…" at bounding box center [80, 201] width 126 height 9
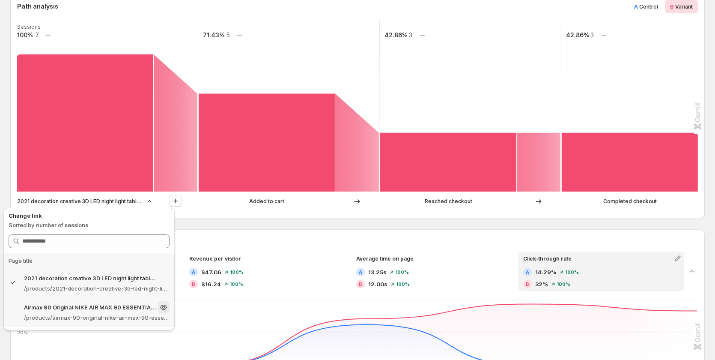
click at [91, 309] on p "Airmax 90 Original NIKE AIR MAX 90 ESSENTIAL men's Running Shoes Sport Outdoor …" at bounding box center [90, 307] width 132 height 9
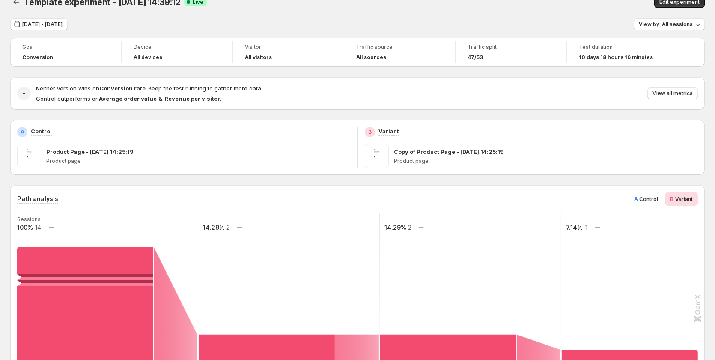
scroll to position [0, 0]
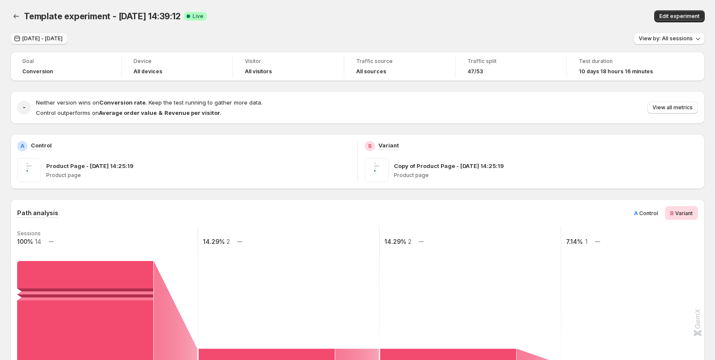
click at [54, 40] on span "Sep 14, 2025 - Sep 18, 2025" at bounding box center [42, 38] width 40 height 7
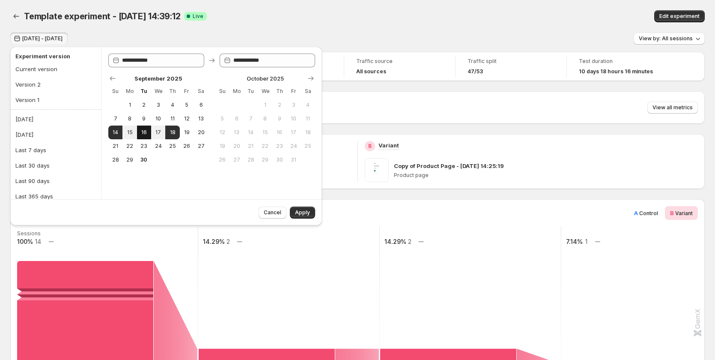
click at [145, 134] on span "16" at bounding box center [143, 132] width 7 height 7
type input "**********"
click at [148, 149] on span "23" at bounding box center [143, 146] width 7 height 7
type input "**********"
click at [305, 213] on span "Apply" at bounding box center [302, 212] width 15 height 7
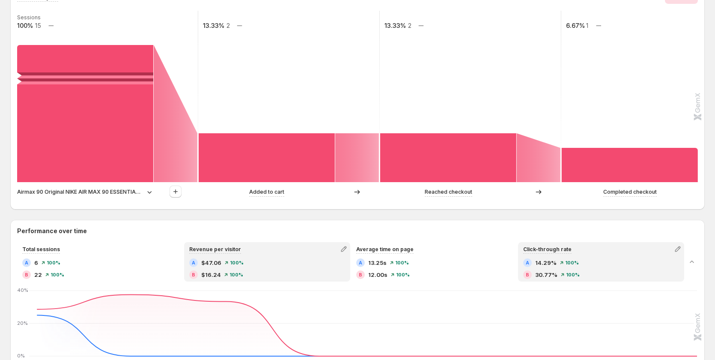
scroll to position [214, 0]
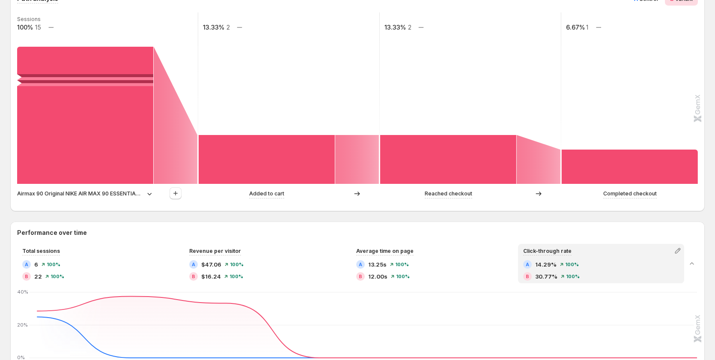
click at [143, 193] on div "Airmax 90 Original NIKE AIR MAX 90 ESSENTIAL men's Running Shoes Sport Outdoor …" at bounding box center [85, 193] width 137 height 9
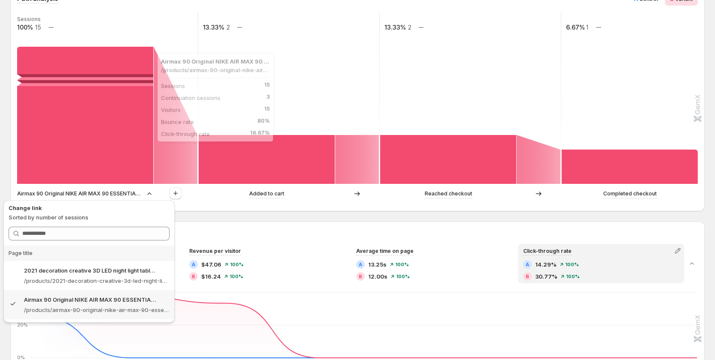
click at [71, 125] on rect at bounding box center [85, 115] width 136 height 137
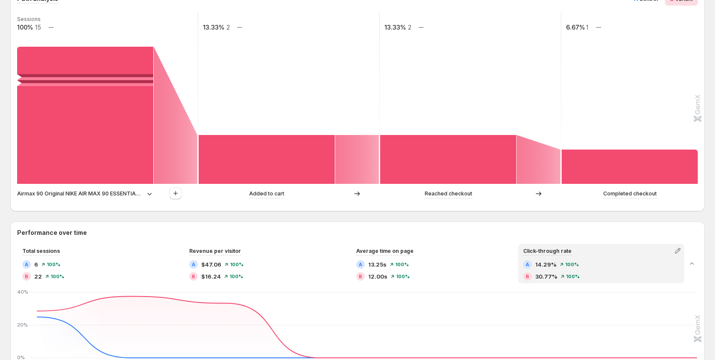
click at [116, 191] on p "Airmax 90 Original NIKE AIR MAX 90 ESSENTIAL men's Running Shoes Sport Outdoor …" at bounding box center [80, 193] width 126 height 9
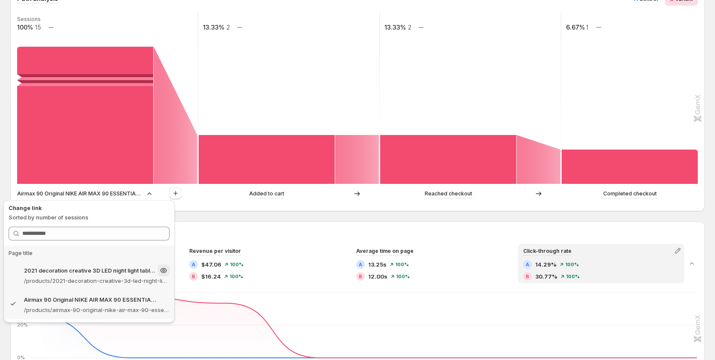
click at [116, 275] on div "2021 decoration creative 3D LED night light table lamp children bedroom child g…" at bounding box center [97, 270] width 146 height 12
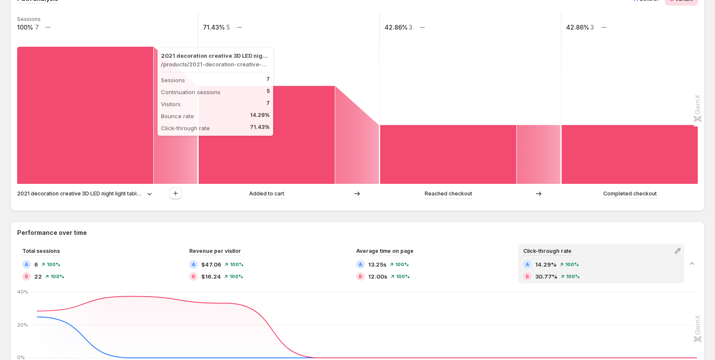
click at [110, 142] on rect at bounding box center [85, 115] width 136 height 137
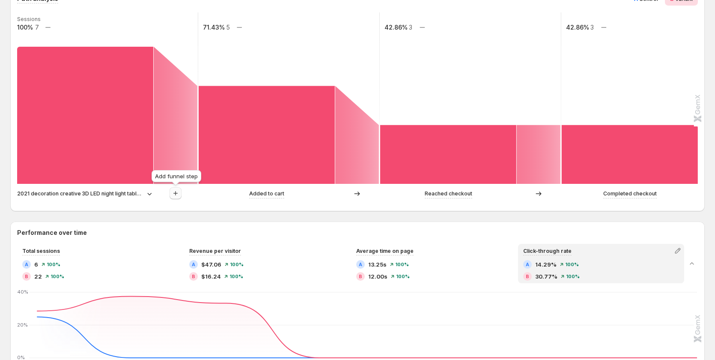
click at [175, 194] on icon "button" at bounding box center [175, 193] width 9 height 9
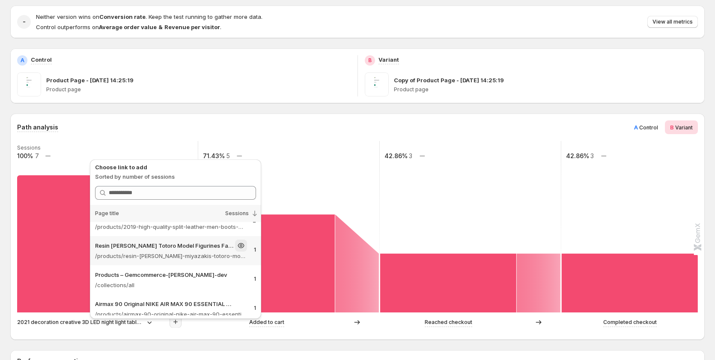
scroll to position [23, 0]
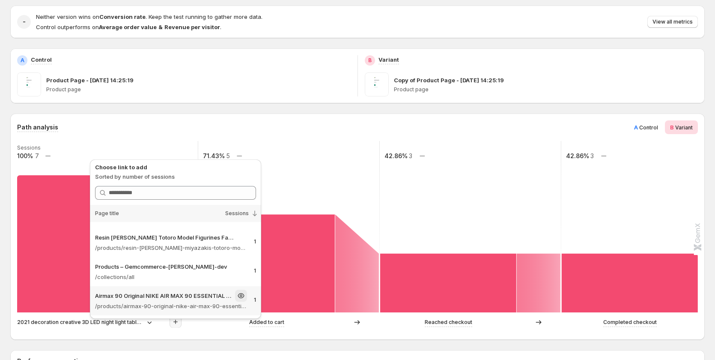
click at [176, 302] on p "/products/airmax-90-original-nike-air-max-90-essential-mens-running-shoes-sport…" at bounding box center [171, 306] width 152 height 9
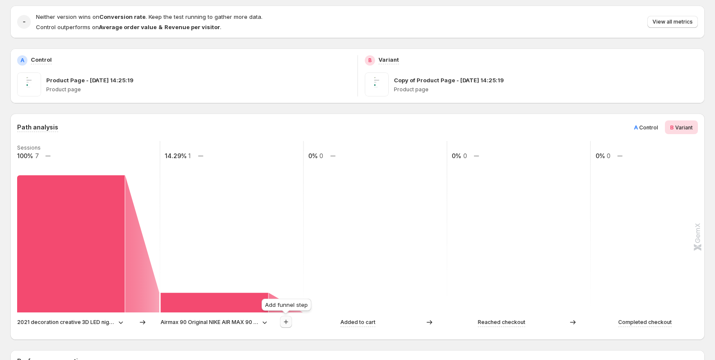
click at [288, 321] on icon "button" at bounding box center [286, 321] width 9 height 9
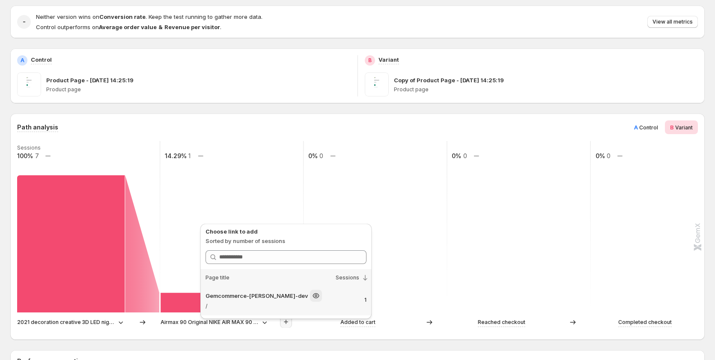
click at [258, 296] on p "Gemcommerce-sandy-dev" at bounding box center [257, 295] width 103 height 9
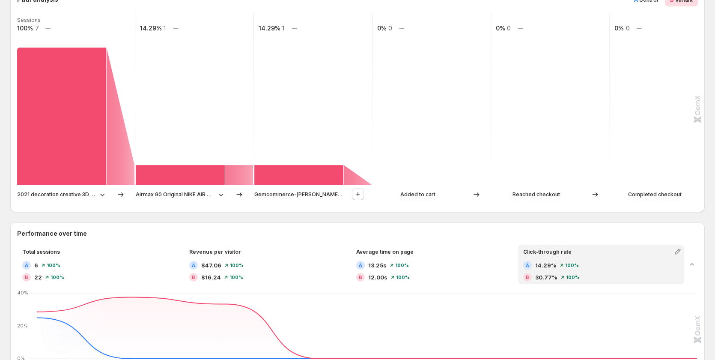
scroll to position [214, 0]
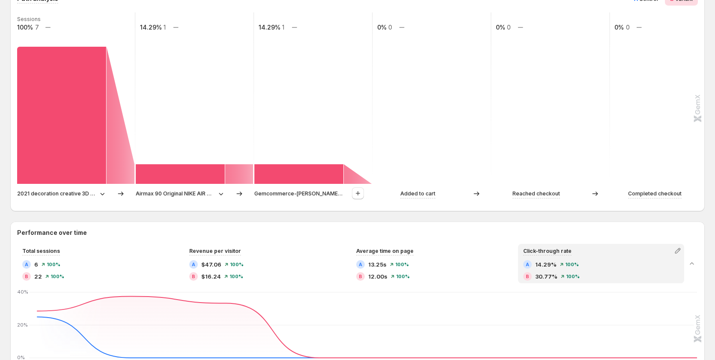
click at [84, 191] on p "2021 decoration creative 3D LED night light table lamp children bedroom child g…" at bounding box center [56, 193] width 79 height 9
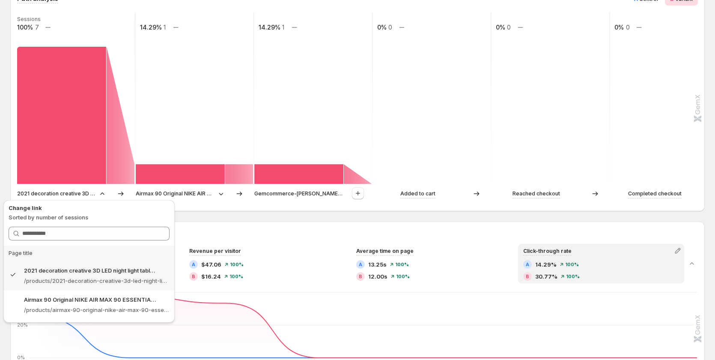
click at [65, 312] on p "/products/airmax-90-original-nike-air-max-90-essential-mens-running-shoes-sport…" at bounding box center [97, 309] width 146 height 9
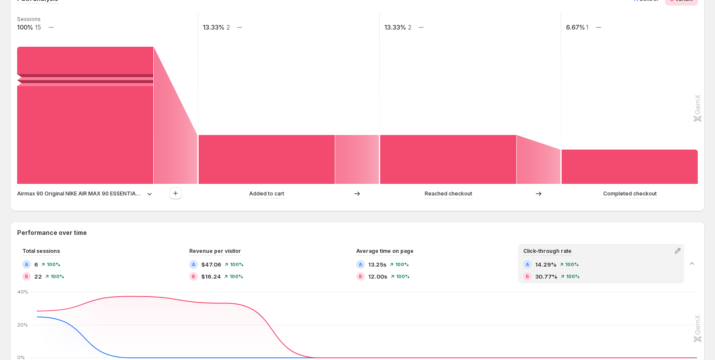
click at [116, 196] on p "Airmax 90 Original NIKE AIR MAX 90 ESSENTIAL men's Running Shoes Sport Outdoor …" at bounding box center [80, 193] width 126 height 9
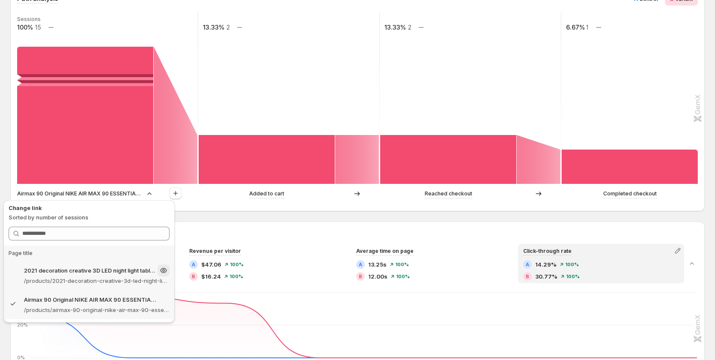
click at [97, 282] on p "/products/2021-decoration-creative-3d-led-night-light-table-lamp-children-bedro…" at bounding box center [97, 280] width 146 height 9
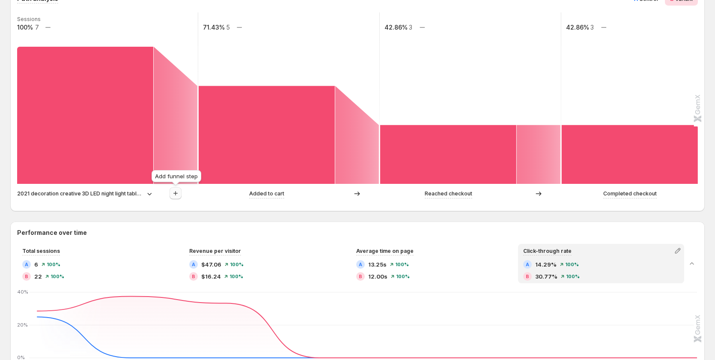
click at [175, 194] on icon "button" at bounding box center [175, 193] width 9 height 9
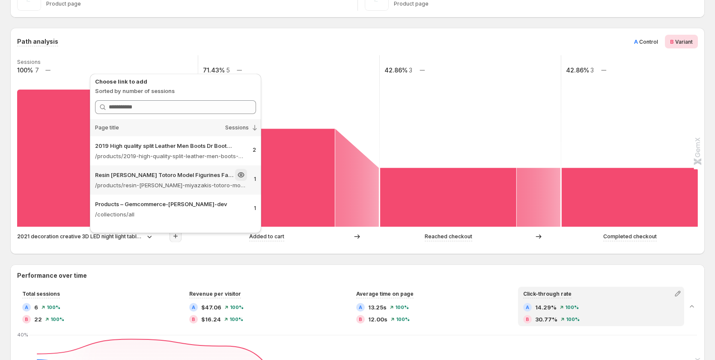
scroll to position [23, 0]
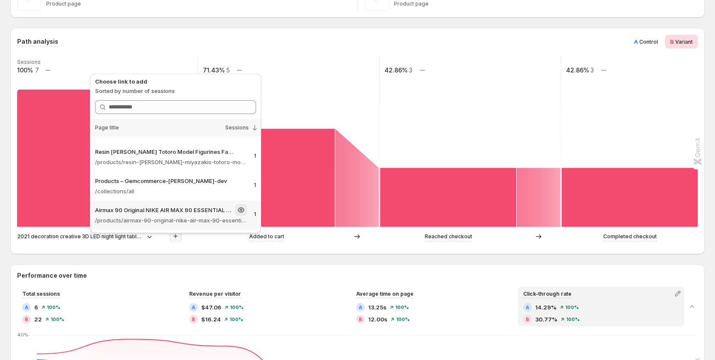
click at [164, 219] on p "/products/airmax-90-original-nike-air-max-90-essential-mens-running-shoes-sport…" at bounding box center [171, 220] width 152 height 9
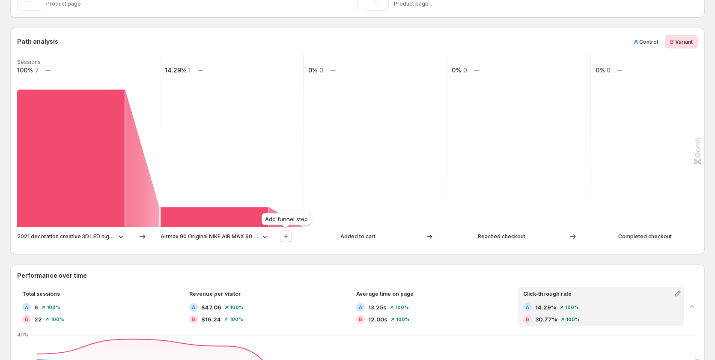
click at [289, 239] on icon "button" at bounding box center [286, 236] width 9 height 9
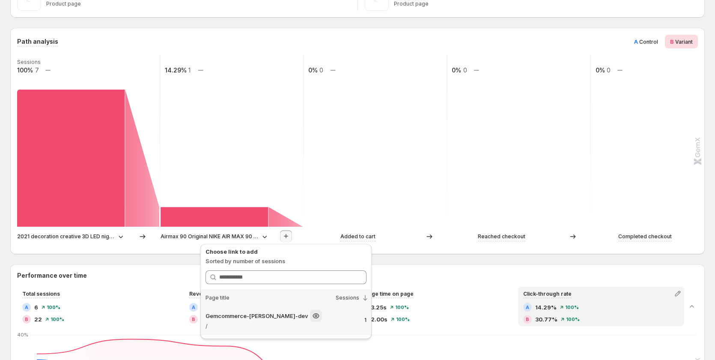
click at [261, 324] on p "/" at bounding box center [282, 326] width 152 height 9
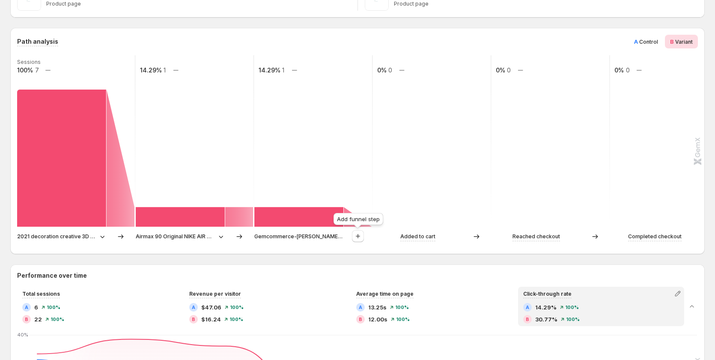
click at [357, 229] on div "Add funnel step" at bounding box center [358, 220] width 53 height 19
click at [357, 234] on icon "button" at bounding box center [358, 236] width 9 height 9
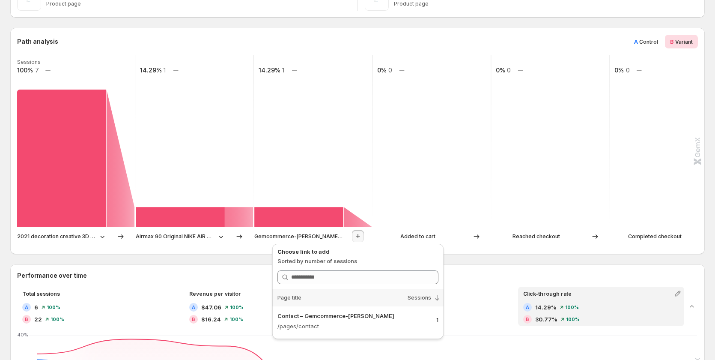
click at [385, 194] on rect at bounding box center [432, 140] width 120 height 171
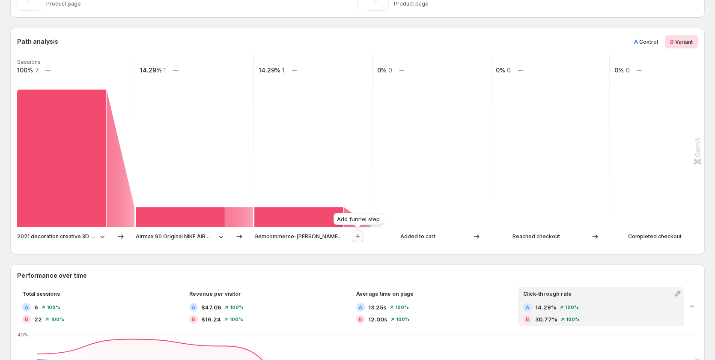
click at [363, 236] on button "button" at bounding box center [358, 236] width 12 height 12
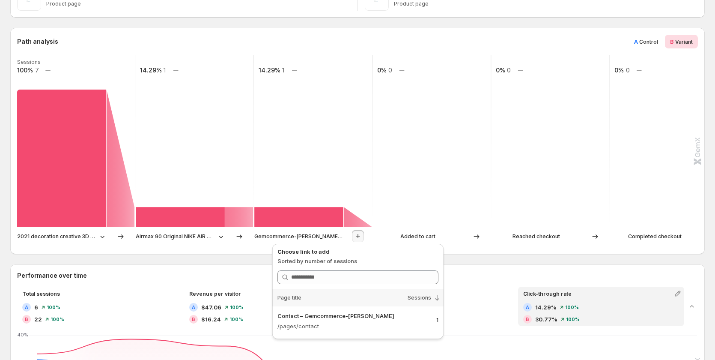
click at [440, 202] on rect at bounding box center [432, 140] width 120 height 171
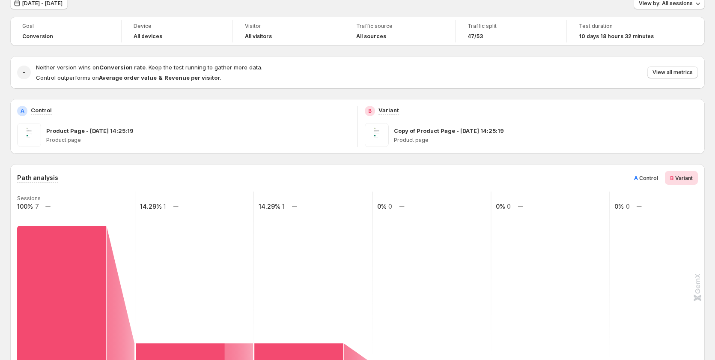
scroll to position [0, 0]
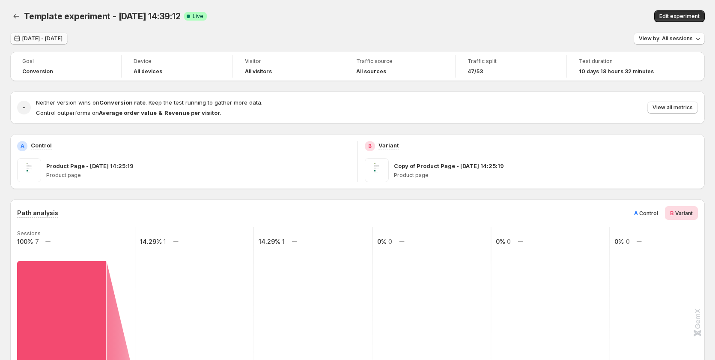
click at [63, 37] on span "Sep 16, 2025 - Sep 23, 2025" at bounding box center [42, 38] width 40 height 7
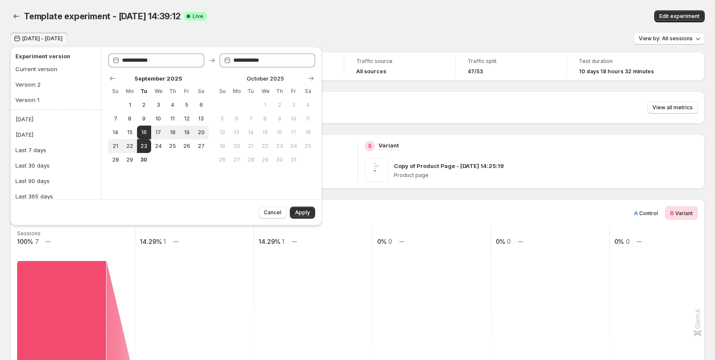
click at [366, 0] on div "Template experiment - Sep 16, 14:39:12. This page is ready Template experiment …" at bounding box center [357, 16] width 695 height 33
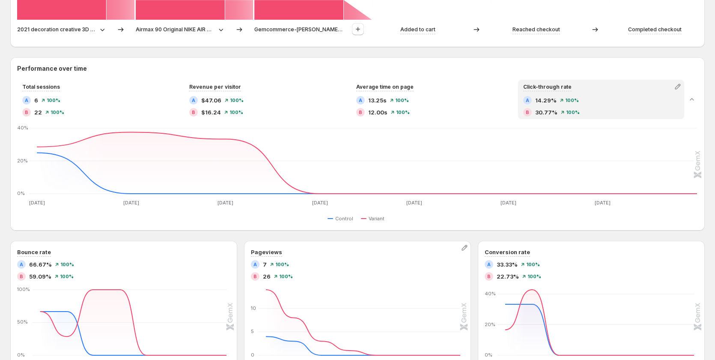
scroll to position [378, 0]
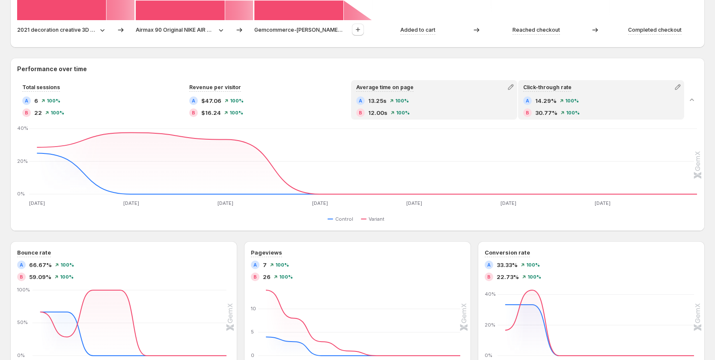
click at [484, 119] on div "Average time on page A 13.25s 100% B 12.00s 100%" at bounding box center [434, 99] width 166 height 39
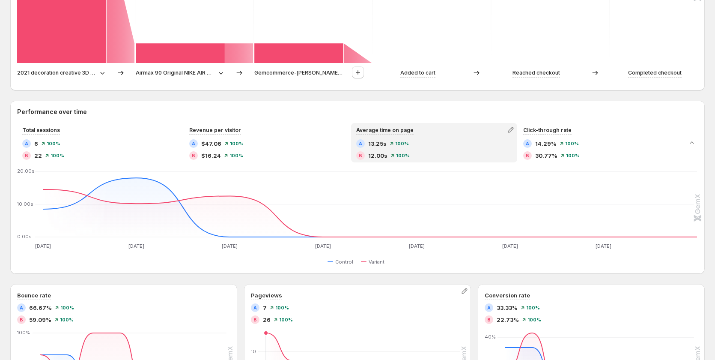
scroll to position [164, 0]
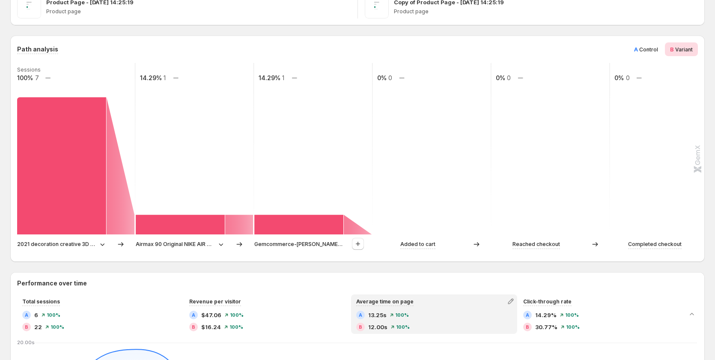
click at [96, 245] on p "2021 decoration creative 3D LED night light table lamp children bedroom child g…" at bounding box center [56, 244] width 79 height 9
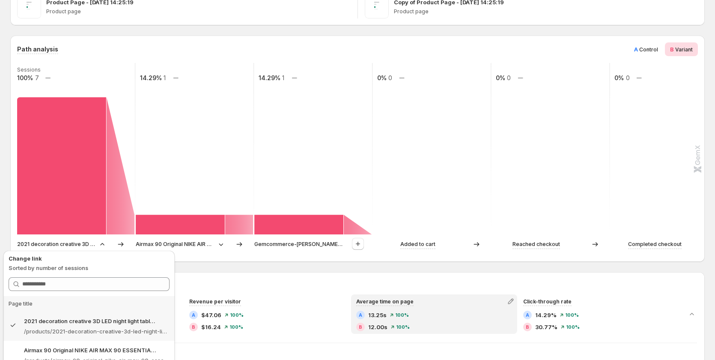
scroll to position [206, 0]
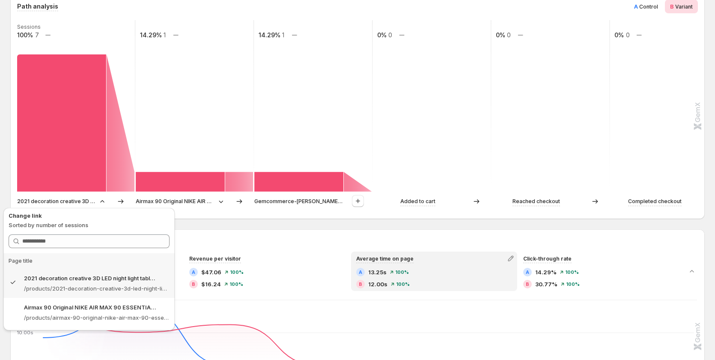
click at [264, 231] on div "Performance over time Total sessions A 6 100% B 22 100% Revenue per visitor A $…" at bounding box center [357, 315] width 695 height 173
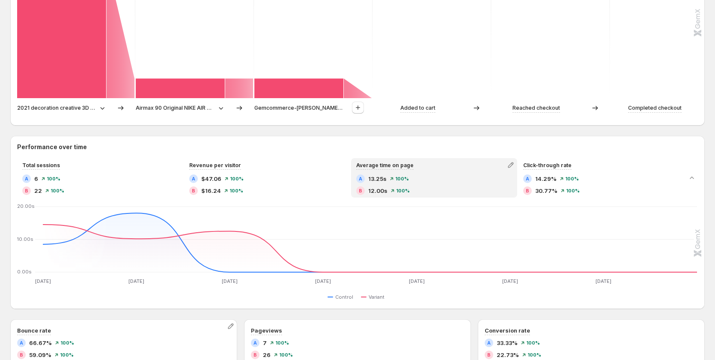
scroll to position [214, 0]
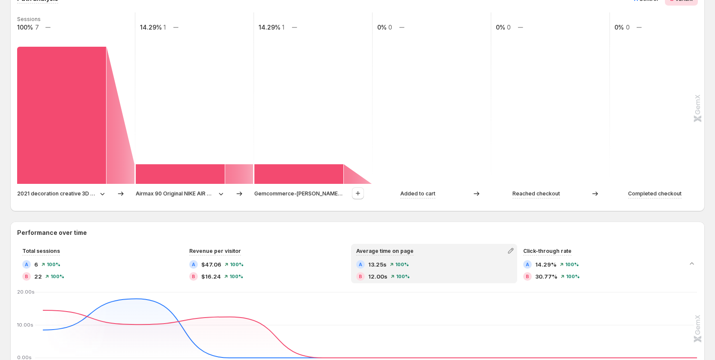
click at [58, 195] on p "2021 decoration creative 3D LED night light table lamp children bedroom child g…" at bounding box center [56, 193] width 79 height 9
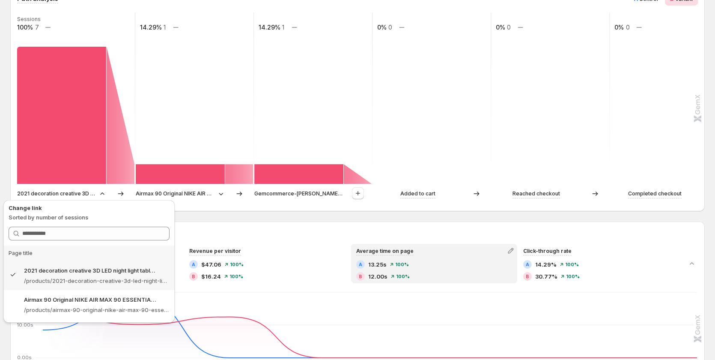
click at [248, 202] on div "2021 decoration creative 3D LED night light table lamp children bedroom child g…" at bounding box center [356, 195] width 679 height 17
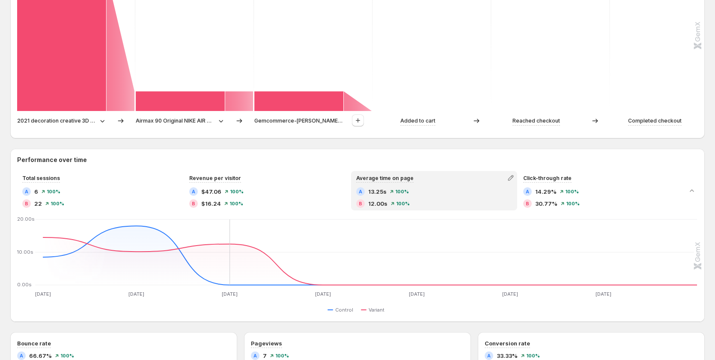
scroll to position [300, 0]
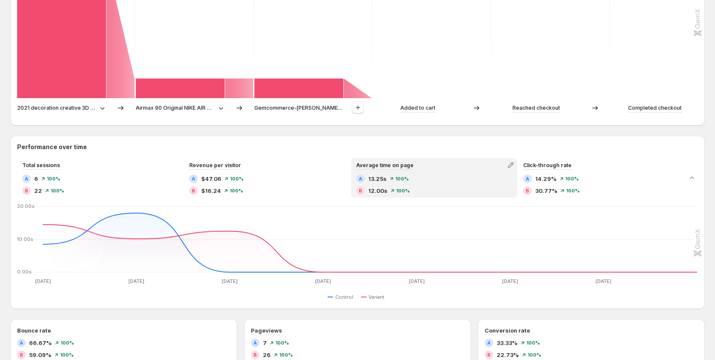
click at [82, 291] on div "Sep 16 Sep 16 Sep 17 Sep 17 Sep 18 Sep 18 Sep 19 Sep 19 Sep 20 Sep 20 Sep 21 Se…" at bounding box center [357, 253] width 679 height 98
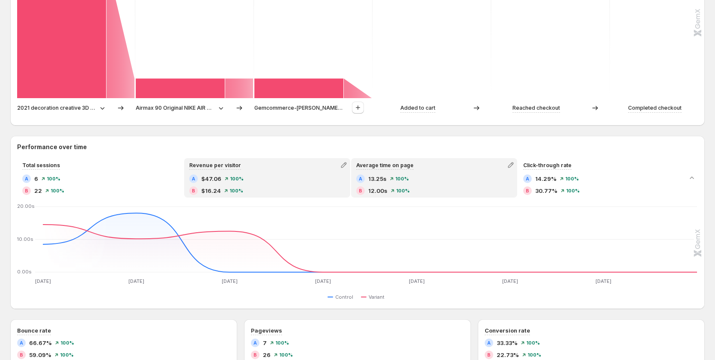
click at [266, 178] on div "A $47.06 100%" at bounding box center [267, 178] width 156 height 9
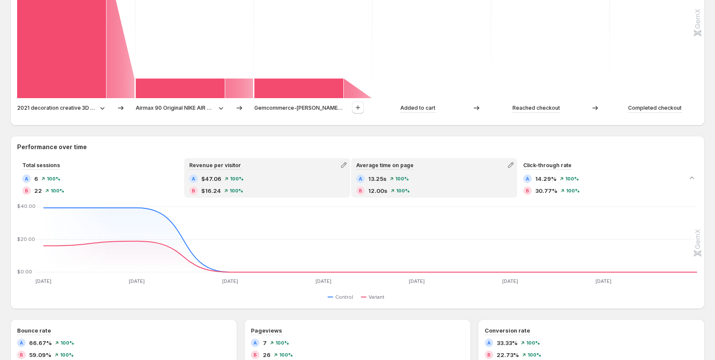
click at [383, 180] on span "13.25s" at bounding box center [377, 178] width 18 height 9
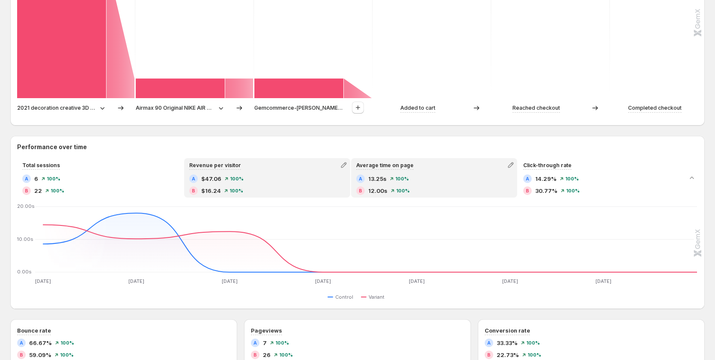
click at [294, 179] on div "A $47.06 100%" at bounding box center [267, 178] width 156 height 9
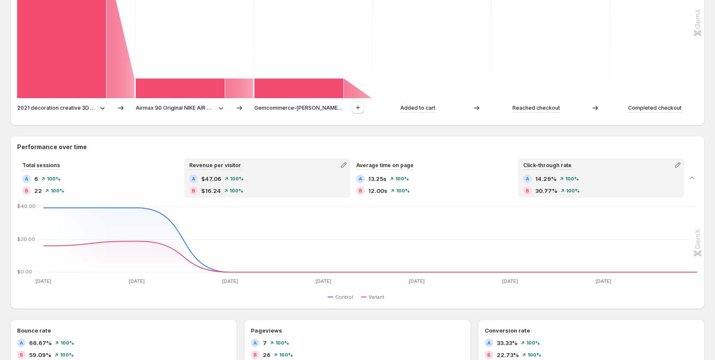
click at [556, 179] on span "14.29%" at bounding box center [545, 178] width 21 height 9
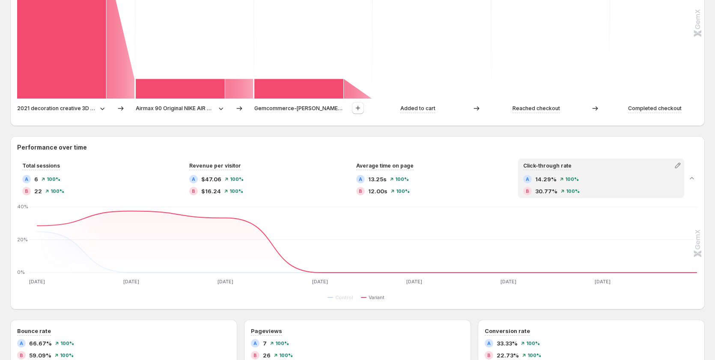
scroll to position [257, 0]
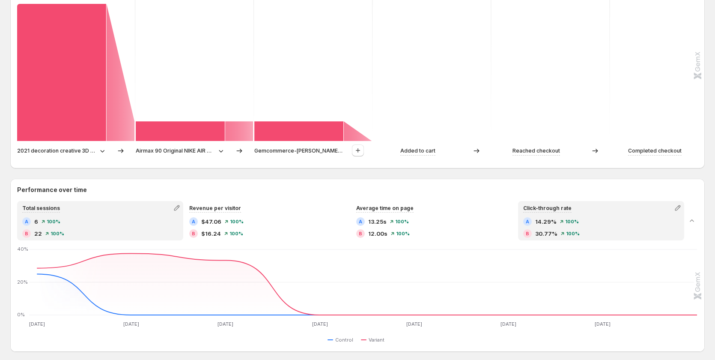
click at [97, 215] on div "Total sessions A 6 100% B 22 100%" at bounding box center [100, 221] width 164 height 38
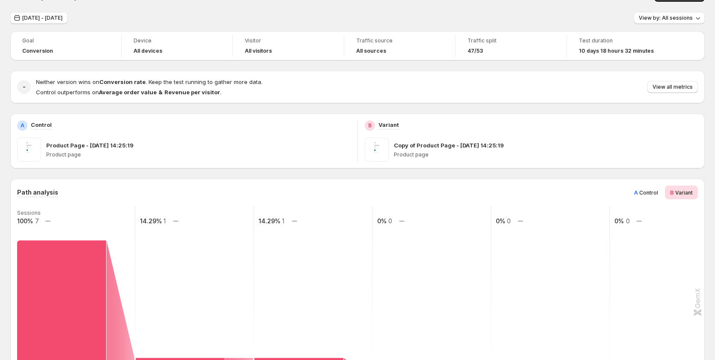
scroll to position [0, 0]
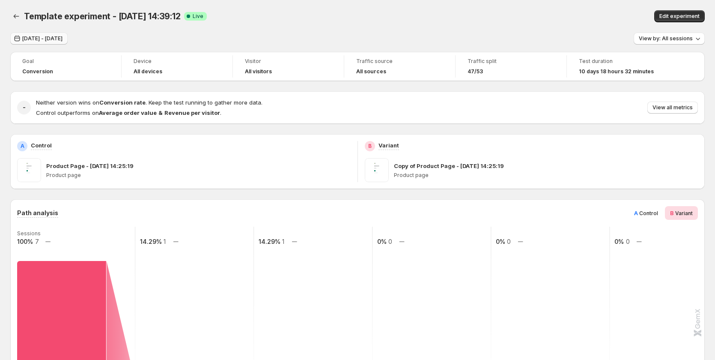
click at [63, 39] on span "Sep 16, 2025 - Sep 23, 2025" at bounding box center [42, 38] width 40 height 7
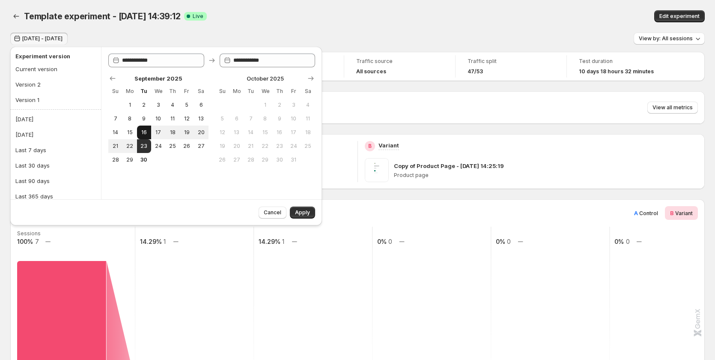
click at [143, 131] on span "16" at bounding box center [143, 132] width 7 height 7
click at [117, 148] on span "21" at bounding box center [115, 146] width 7 height 7
type input "**********"
click at [306, 212] on span "Apply" at bounding box center [302, 212] width 15 height 7
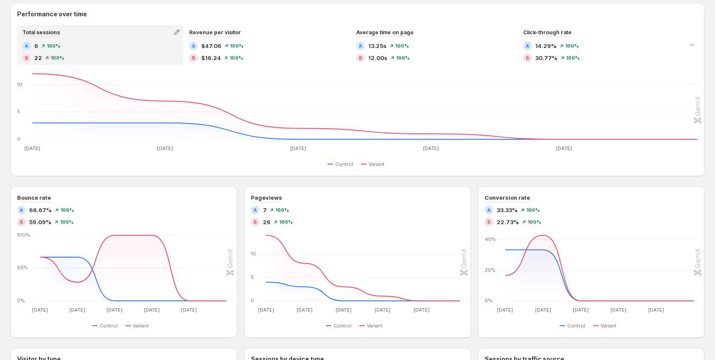
scroll to position [386, 0]
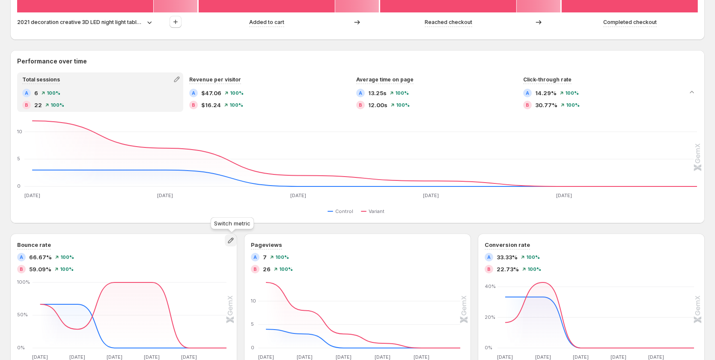
click at [235, 241] on icon "button" at bounding box center [231, 240] width 9 height 9
click at [196, 221] on div "Performance over time Total sessions A 6 100% B 22 100% Revenue per visitor A $…" at bounding box center [357, 136] width 695 height 173
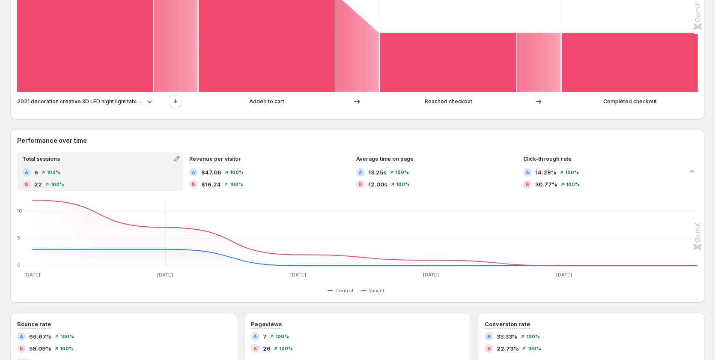
scroll to position [300, 0]
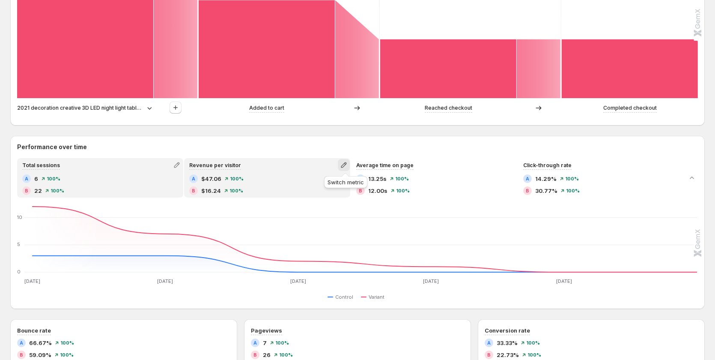
click at [344, 164] on icon "button" at bounding box center [344, 165] width 9 height 9
click at [310, 181] on span "Total visitors" at bounding box center [304, 182] width 34 height 7
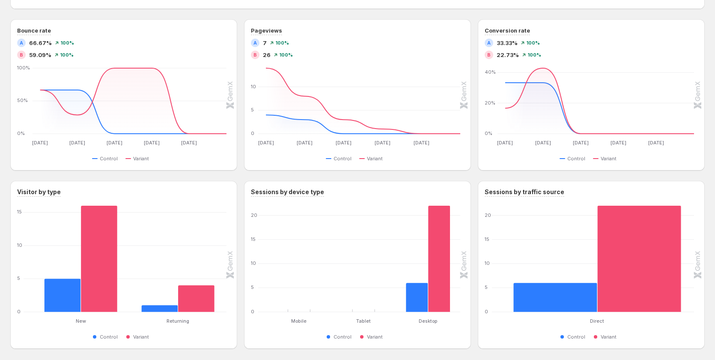
scroll to position [635, 0]
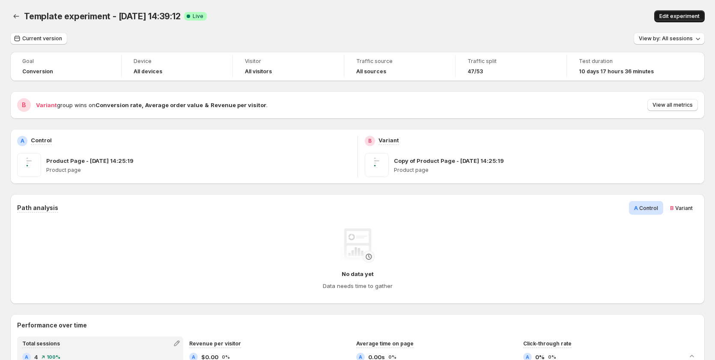
click at [686, 16] on span "Edit experiment" at bounding box center [680, 16] width 40 height 7
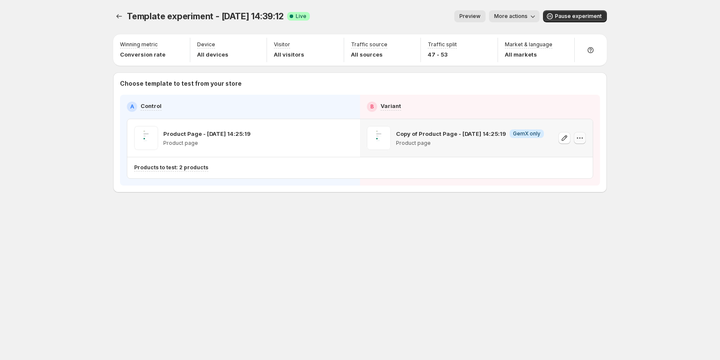
click at [580, 138] on icon "button" at bounding box center [579, 137] width 1 height 1
click at [557, 183] on span "584650331149894583" at bounding box center [568, 186] width 59 height 6
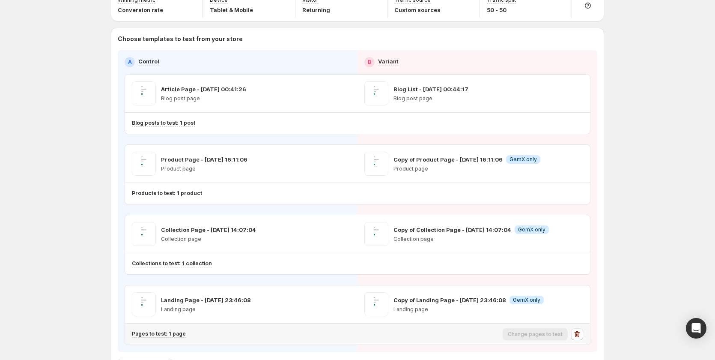
scroll to position [43, 0]
click at [561, 301] on icon "button" at bounding box center [562, 304] width 9 height 9
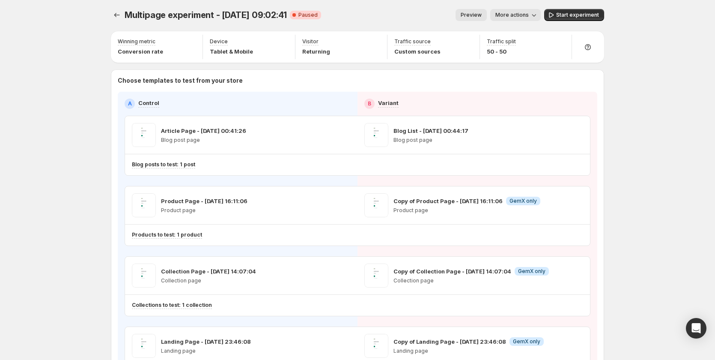
scroll to position [0, 0]
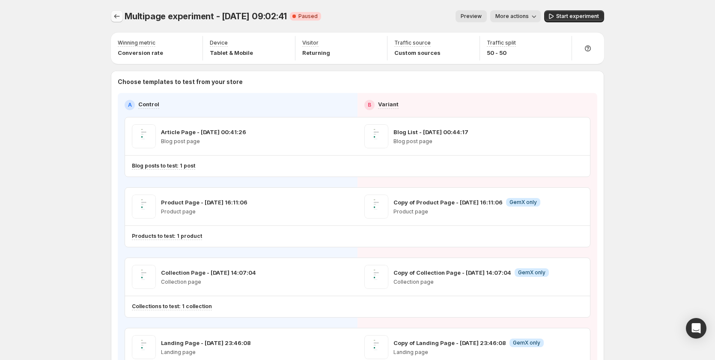
click at [120, 16] on icon "Experiments" at bounding box center [117, 16] width 9 height 9
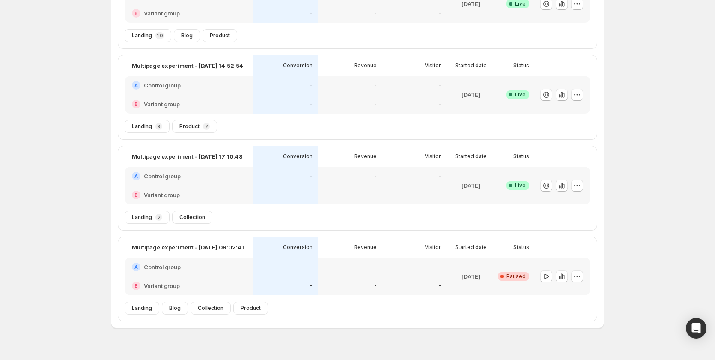
scroll to position [128, 0]
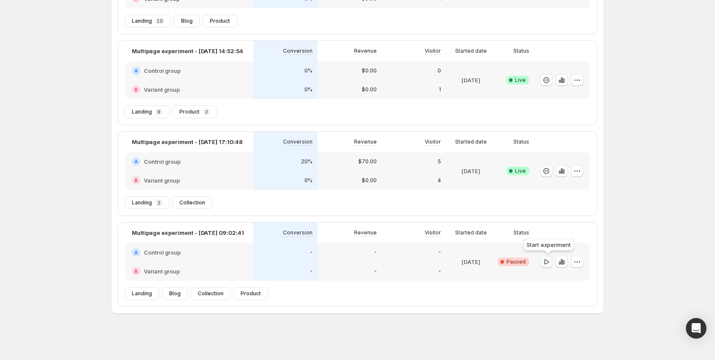
click at [547, 264] on icon "button" at bounding box center [546, 261] width 9 height 9
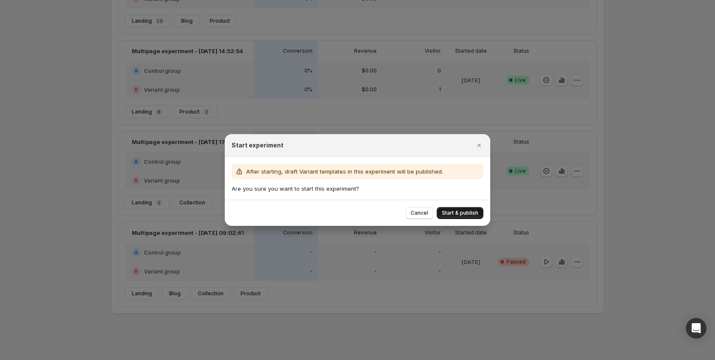
click at [454, 210] on span "Start & publish" at bounding box center [460, 212] width 36 height 7
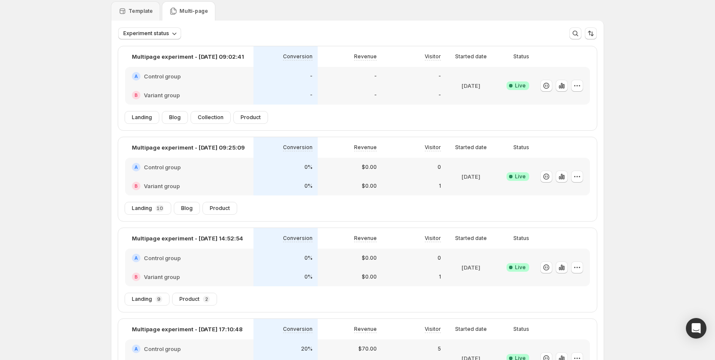
scroll to position [0, 0]
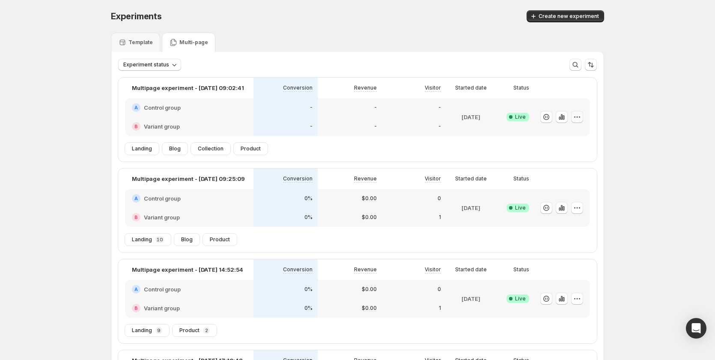
click at [581, 115] on icon "button" at bounding box center [577, 117] width 9 height 9
click at [552, 137] on span "Edit" at bounding box center [547, 134] width 9 height 7
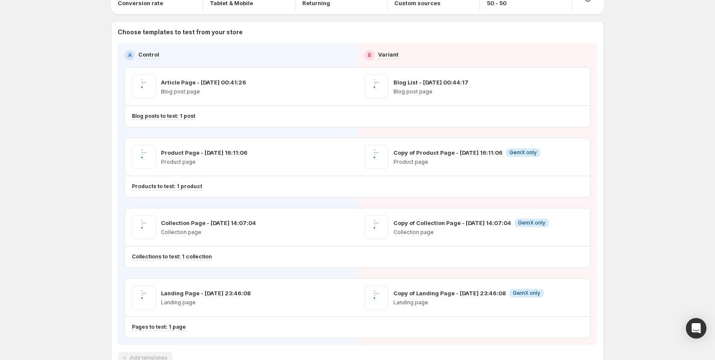
scroll to position [107, 0]
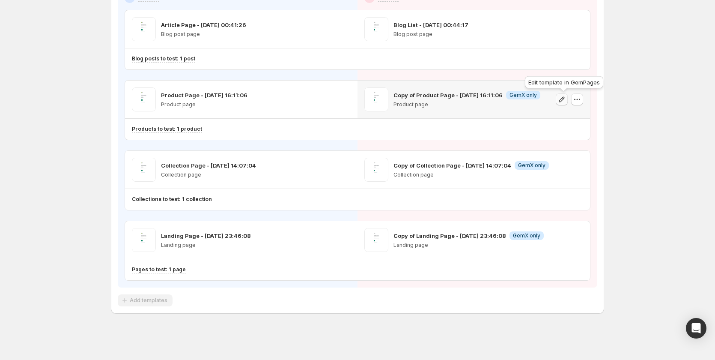
click at [563, 97] on icon "button" at bounding box center [562, 99] width 9 height 9
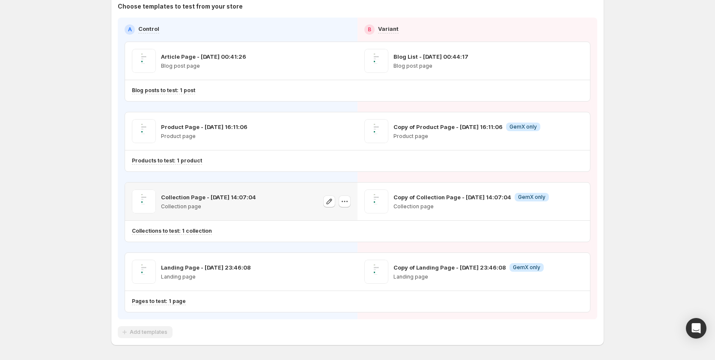
scroll to position [0, 0]
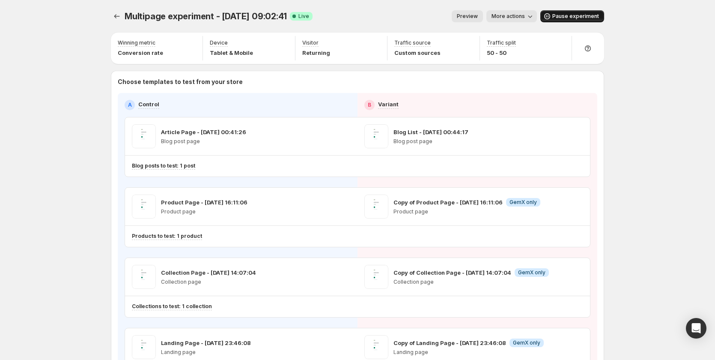
click at [559, 15] on span "Pause experiment" at bounding box center [576, 16] width 47 height 7
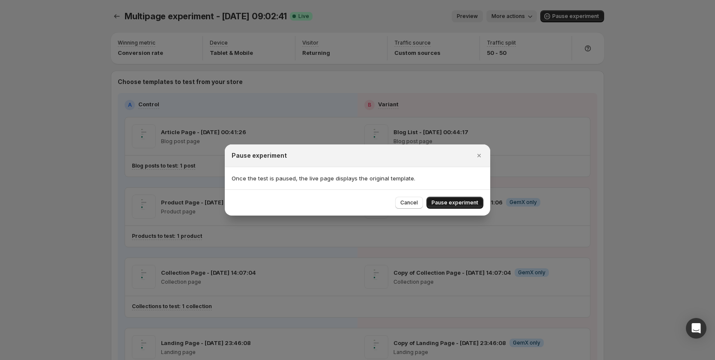
click at [441, 203] on span "Pause experiment" at bounding box center [455, 202] width 47 height 7
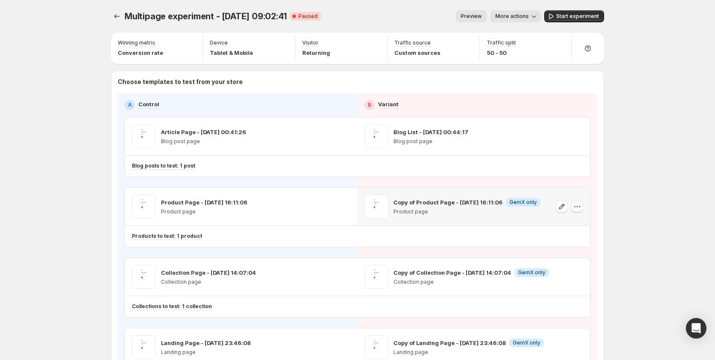
click at [577, 205] on icon "button" at bounding box center [577, 206] width 9 height 9
drag, startPoint x: 571, startPoint y: 253, endPoint x: 582, endPoint y: 266, distance: 17.7
click at [582, 266] on ul "Change template Copy ID 583629516610470863 Remove template" at bounding box center [581, 242] width 75 height 50
click at [592, 258] on span "Remove template" at bounding box center [580, 260] width 46 height 7
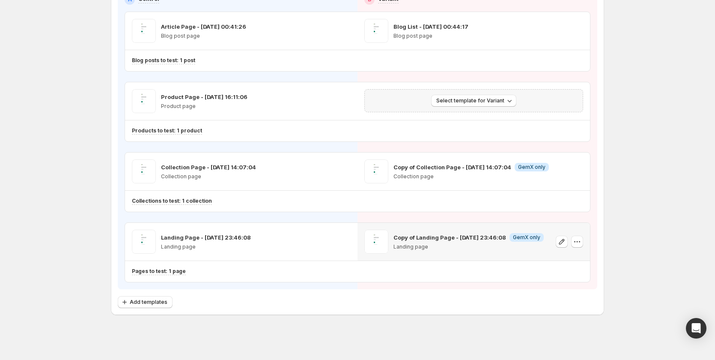
scroll to position [107, 0]
click at [580, 172] on icon "button" at bounding box center [577, 170] width 9 height 9
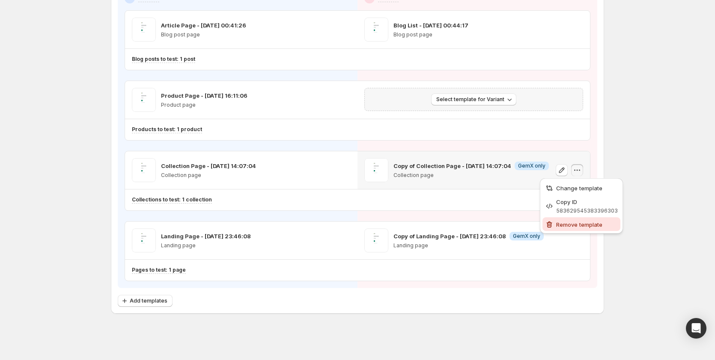
click at [570, 226] on span "Remove template" at bounding box center [579, 224] width 46 height 7
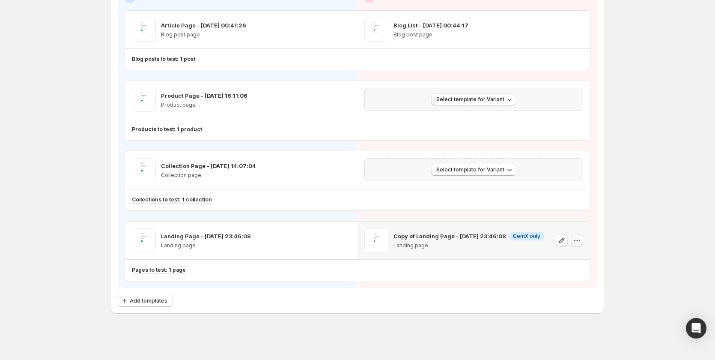
click at [582, 240] on icon "button" at bounding box center [577, 240] width 9 height 9
click at [555, 299] on button "Remove template" at bounding box center [581, 294] width 75 height 14
click at [631, 171] on div "Multipage experiment - [DATE] 09:02:41. This page is ready Multipage experiment…" at bounding box center [357, 126] width 715 height 466
click at [453, 98] on span "Select template for Variant" at bounding box center [470, 99] width 68 height 7
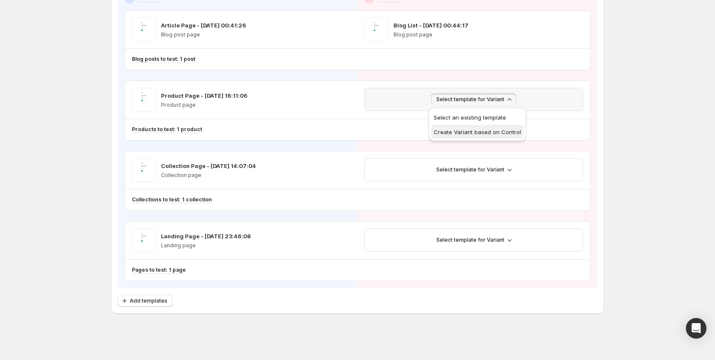
click at [452, 134] on span "Create Variant based on Control" at bounding box center [477, 132] width 87 height 7
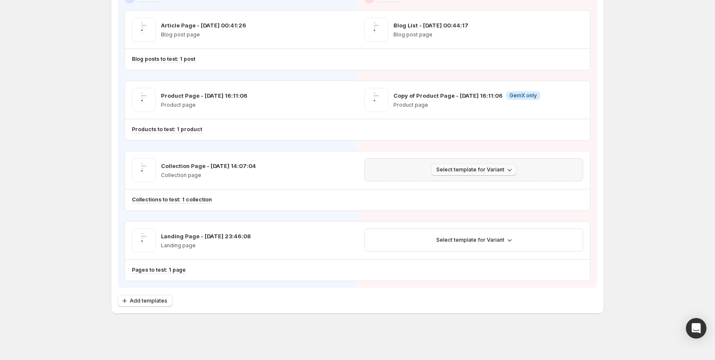
click at [480, 164] on button "Select template for Variant" at bounding box center [473, 170] width 85 height 12
click at [476, 206] on span "Create Variant based on Control" at bounding box center [477, 202] width 87 height 9
click at [499, 235] on button "Select template for Variant" at bounding box center [473, 240] width 85 height 12
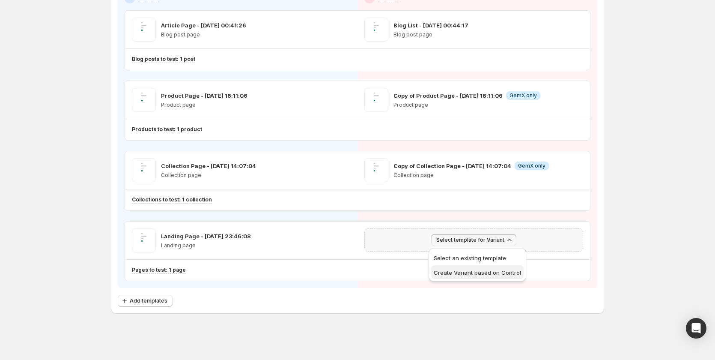
click at [496, 275] on span "Create Variant based on Control" at bounding box center [477, 272] width 87 height 7
